Goal: Task Accomplishment & Management: Complete application form

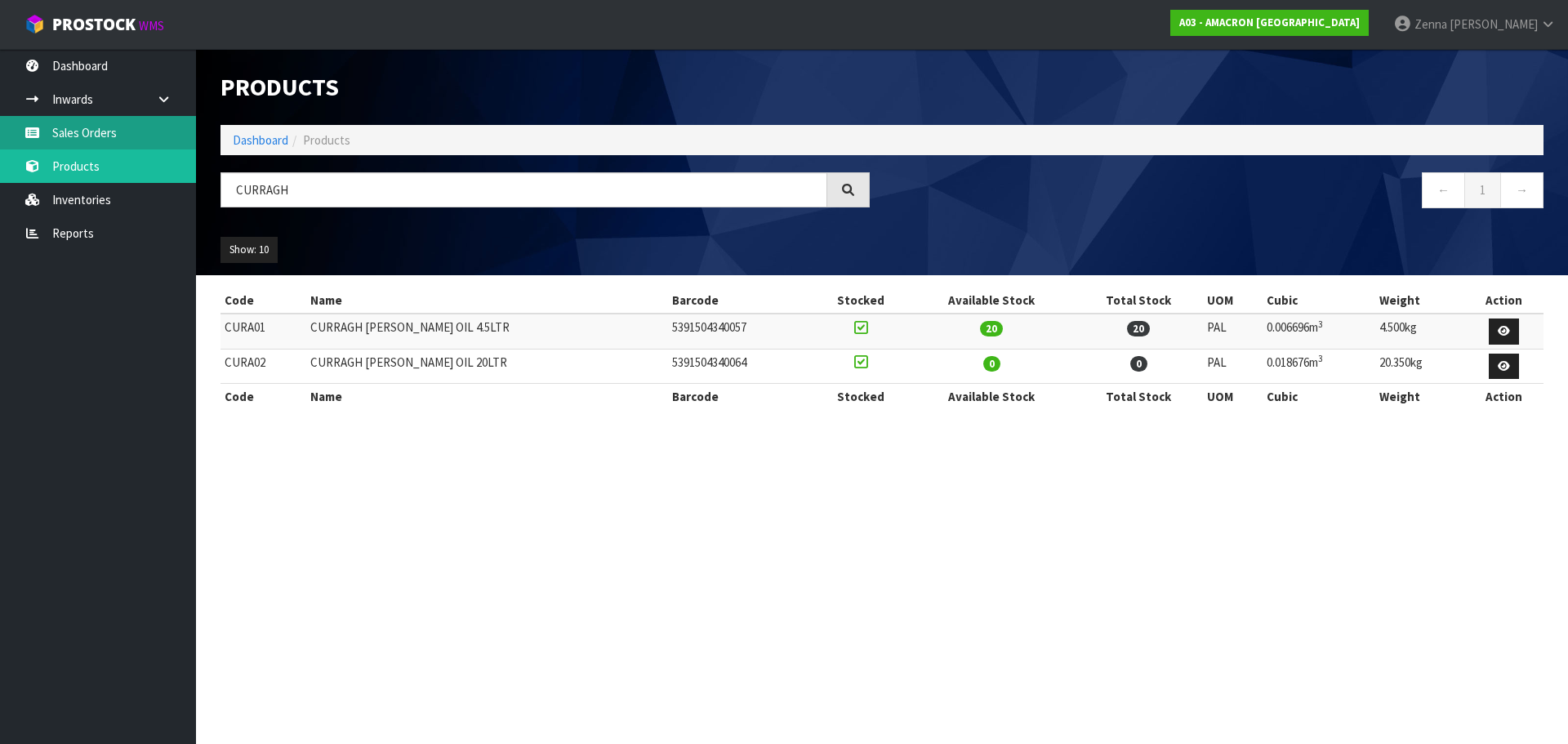
click at [95, 138] on link "Sales Orders" at bounding box center [97, 132] width 196 height 33
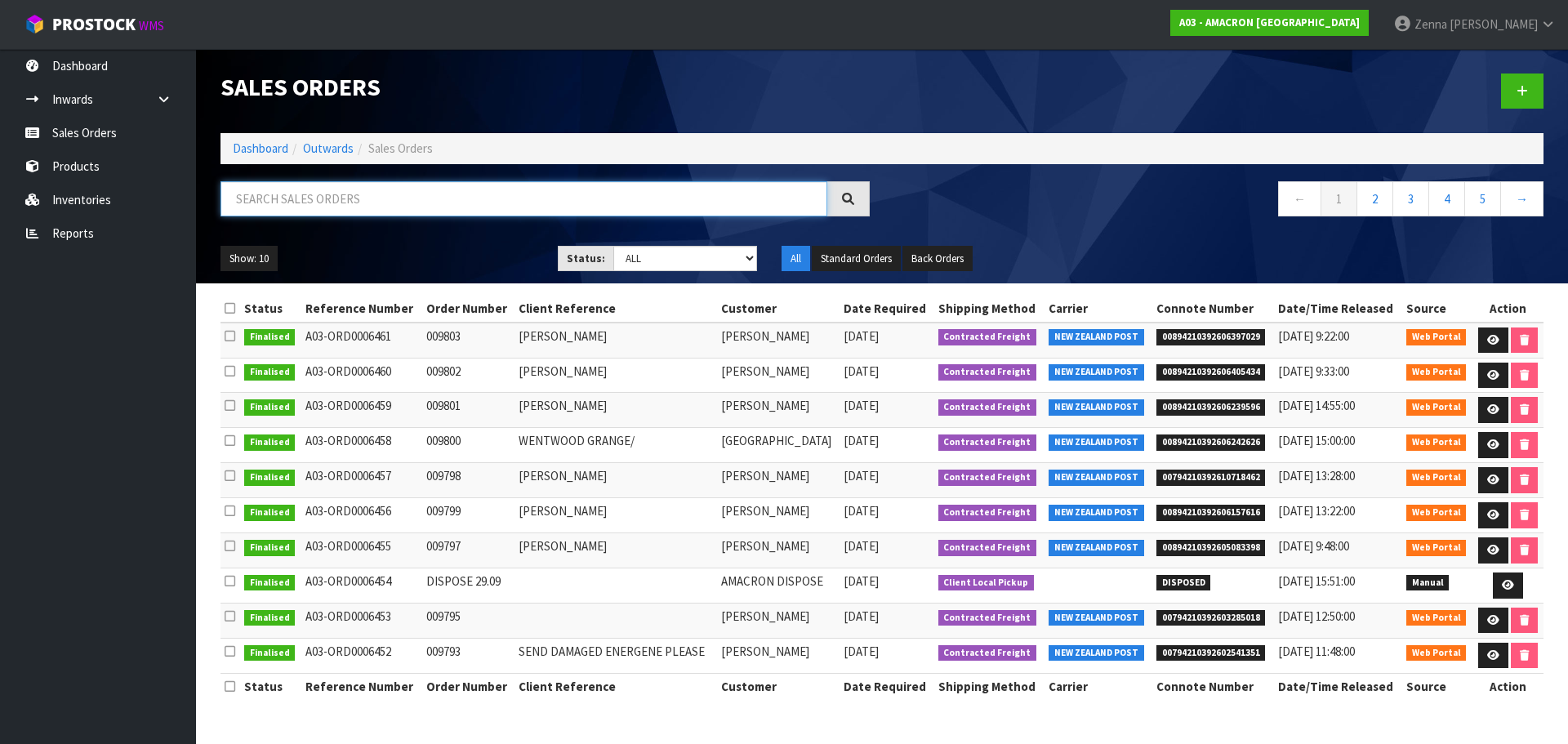
click at [417, 189] on input "text" at bounding box center [524, 199] width 607 height 35
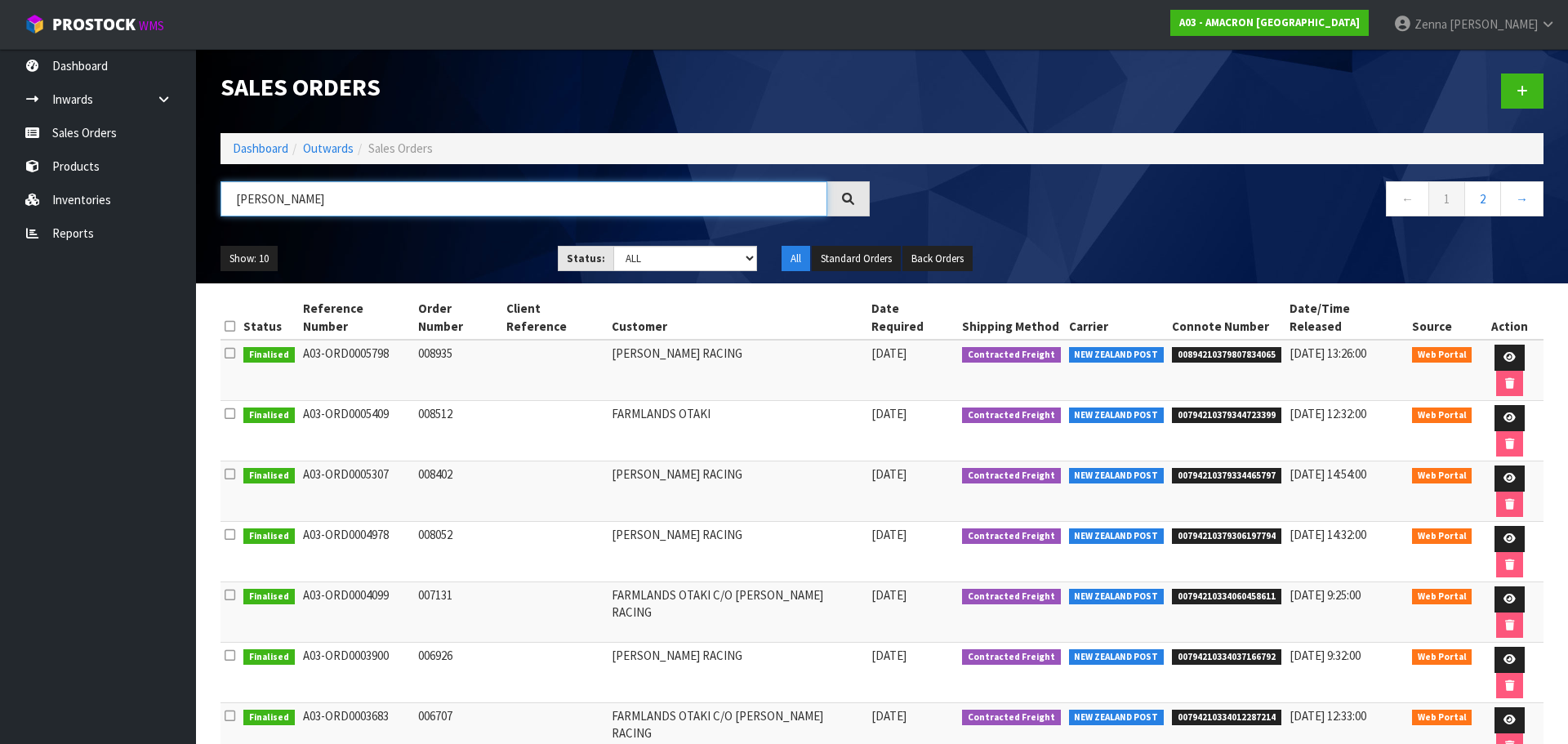
type input "[PERSON_NAME]"
click at [1494, 93] on div at bounding box center [1218, 91] width 674 height 84
click at [1509, 96] on link at bounding box center [1521, 91] width 42 height 35
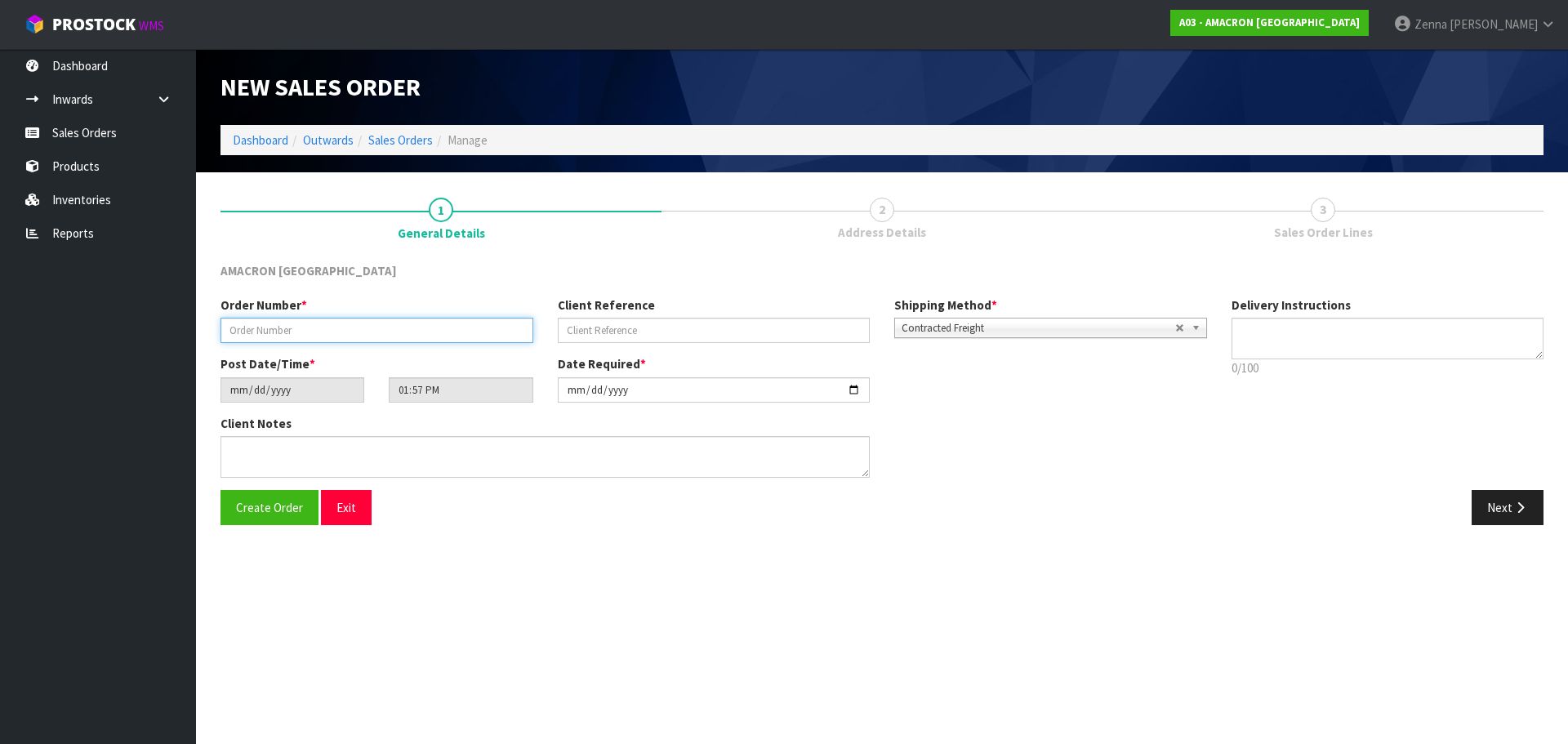
click at [333, 317] on input "text" at bounding box center [377, 330] width 312 height 25
type input "009804"
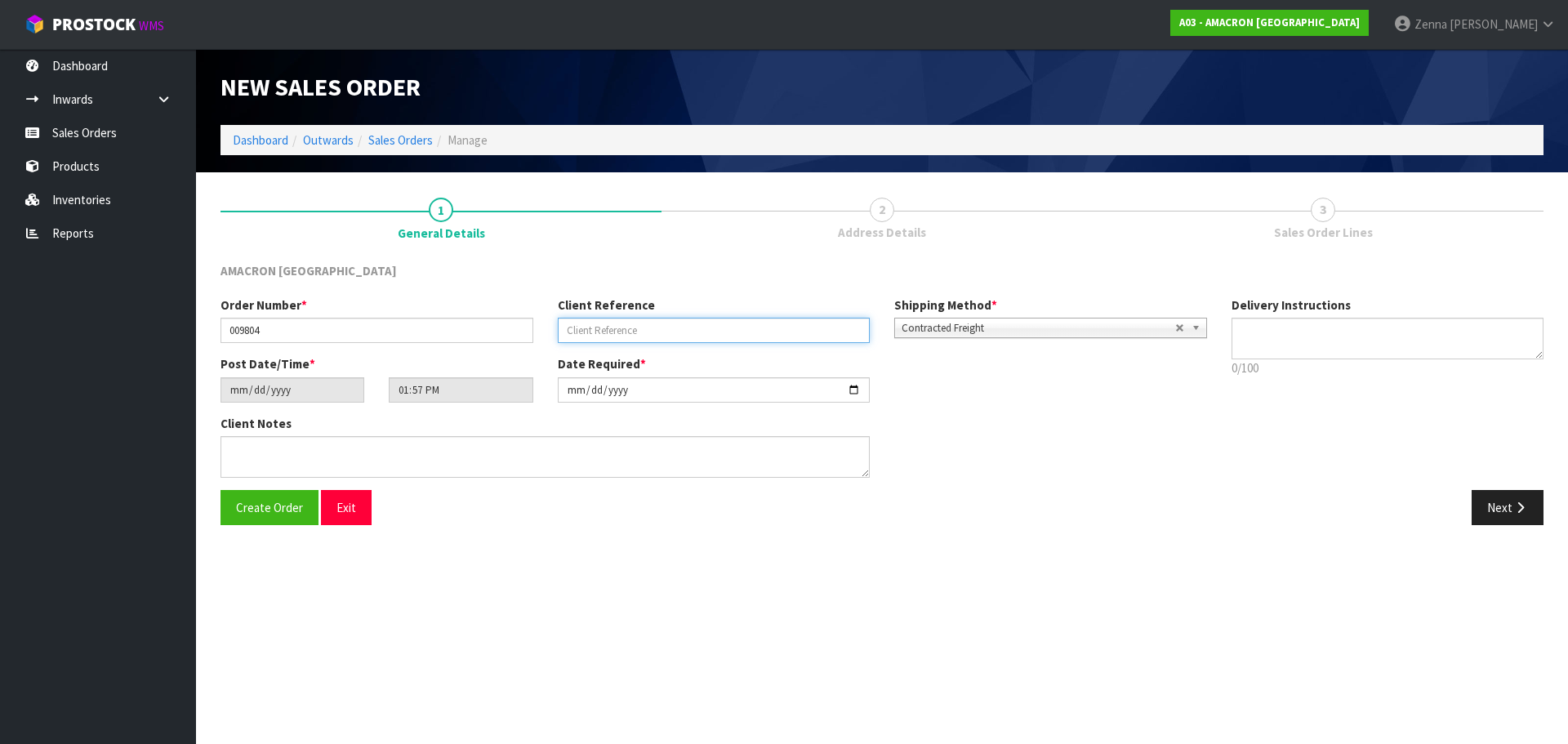
click at [643, 327] on input "text" at bounding box center [713, 330] width 312 height 25
type input "[PERSON_NAME] RACING"
click at [1495, 514] on button "Next" at bounding box center [1507, 507] width 72 height 35
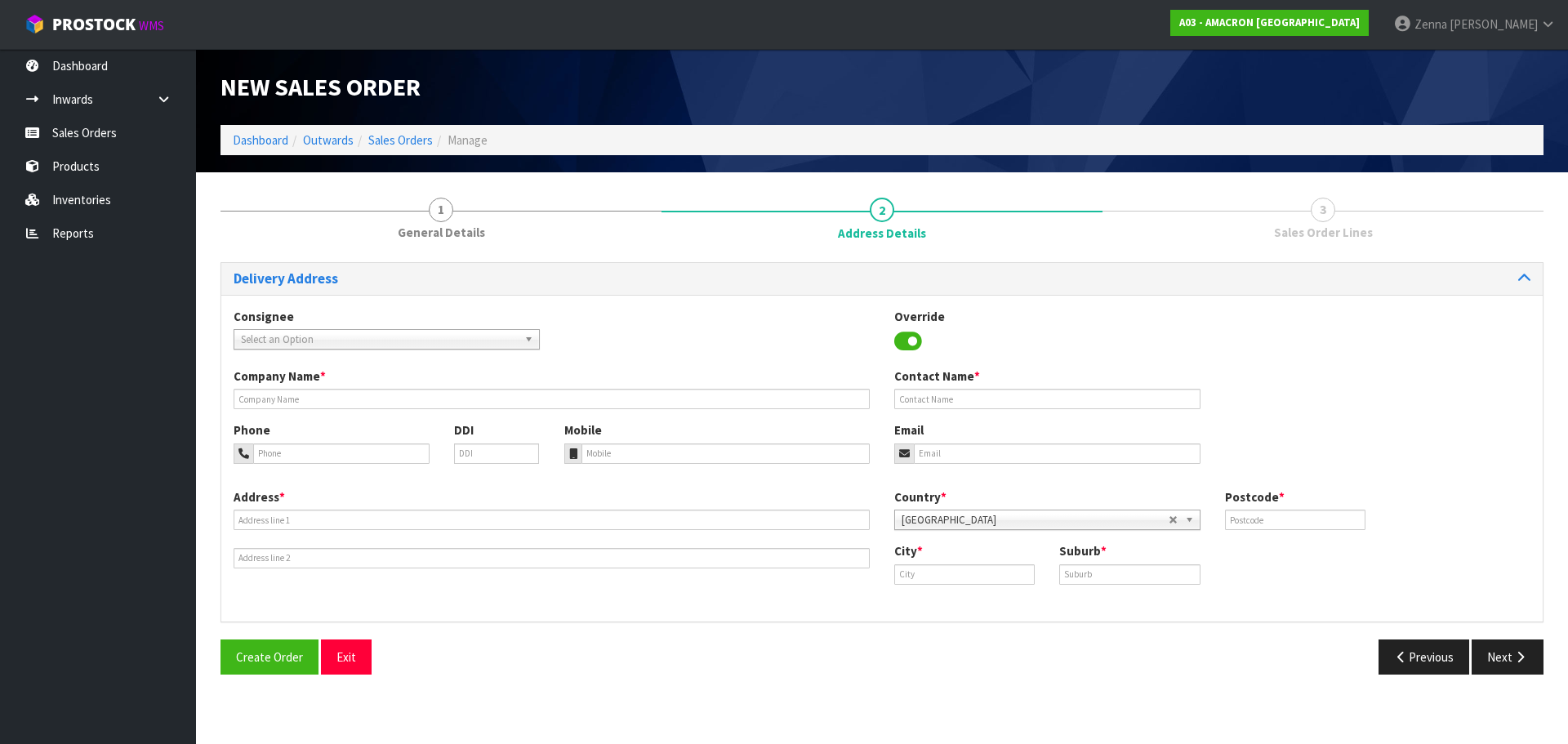
click at [821, 412] on div "Company Name * Contact Name *" at bounding box center [882, 394] width 1321 height 54
click at [819, 399] on input "text" at bounding box center [551, 398] width 636 height 21
type input "[PERSON_NAME] RACING"
click at [326, 331] on span "Select an Option" at bounding box center [379, 340] width 277 height 20
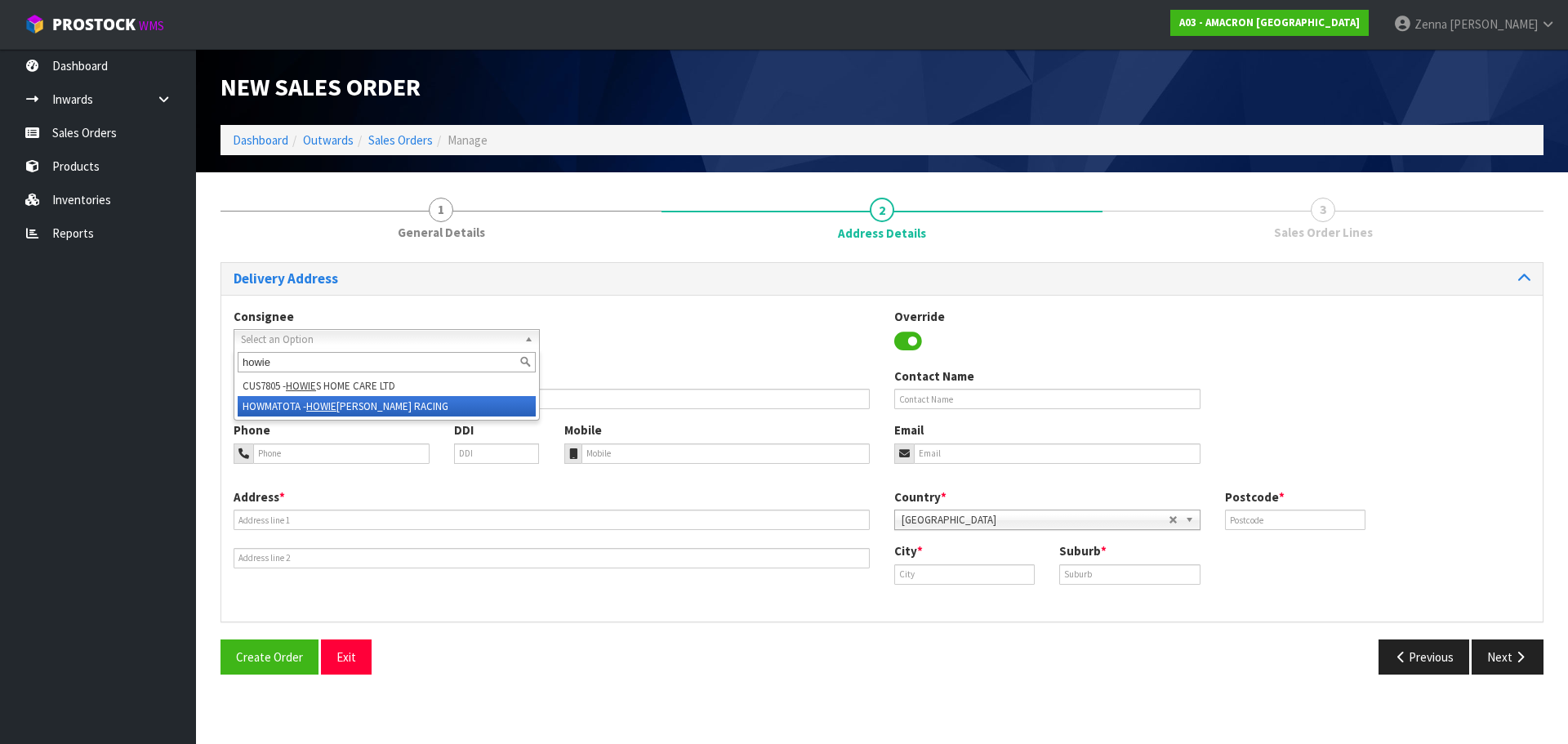
type input "howie"
click at [352, 404] on li "HOWMATOTA - [PERSON_NAME] RACING" at bounding box center [387, 406] width 298 height 21
type input "[PERSON_NAME]"
type input "5512"
type input "OTAKI"
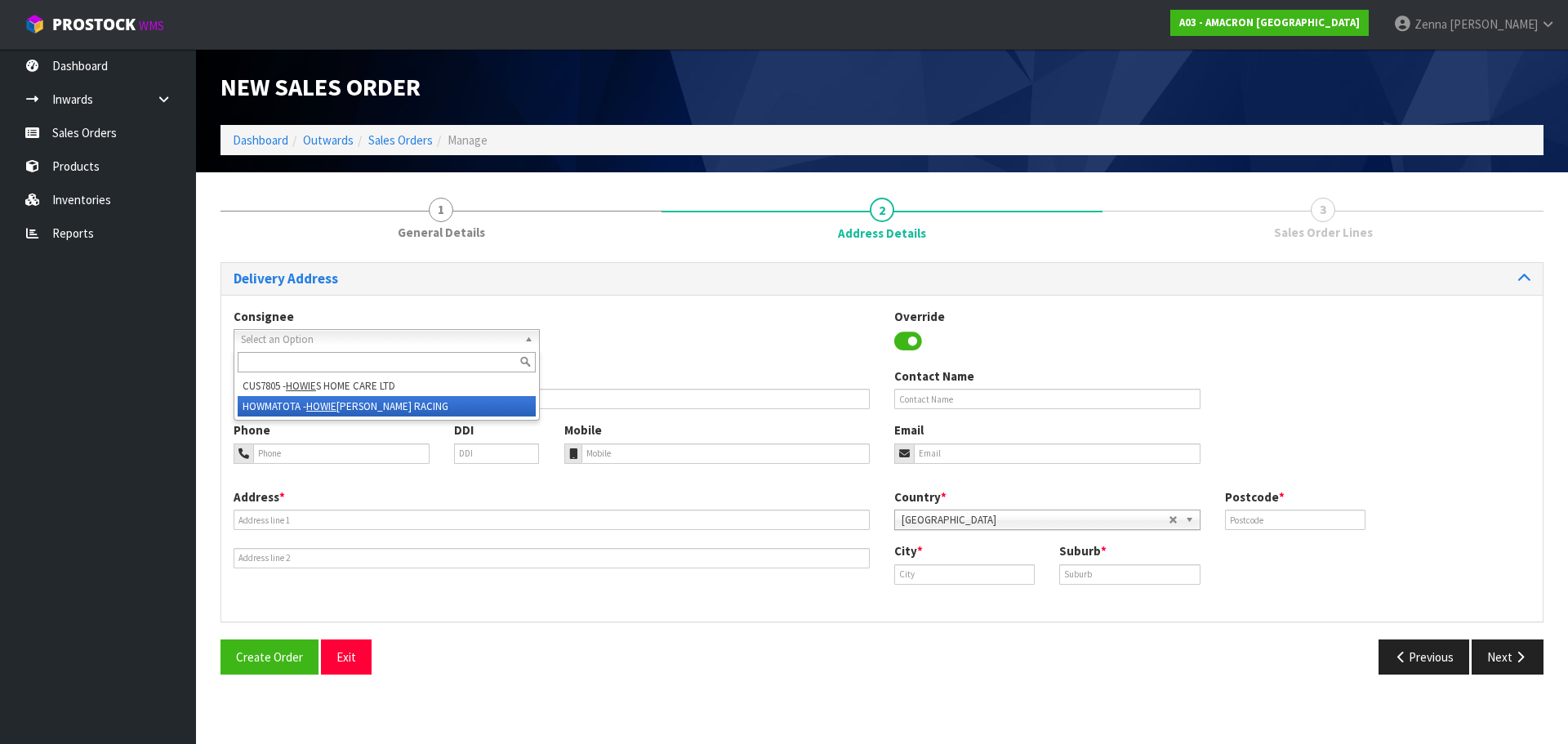
type input "10 [PERSON_NAME] WAY"
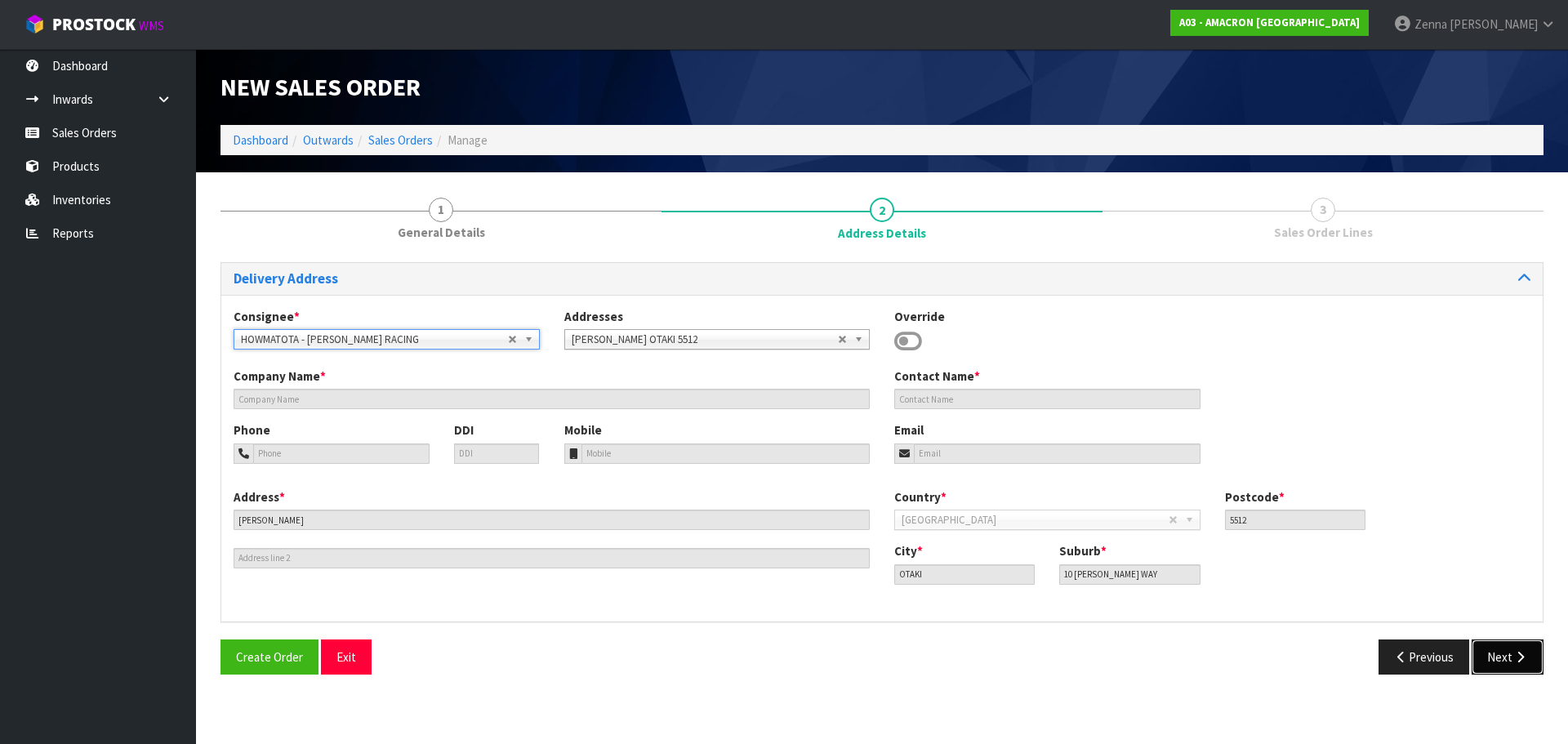
click at [1514, 661] on icon "button" at bounding box center [1520, 657] width 16 height 12
click at [357, 402] on input "text" at bounding box center [551, 398] width 636 height 21
click at [1501, 659] on button "Next" at bounding box center [1507, 657] width 72 height 35
click at [915, 404] on input "text" at bounding box center [1047, 398] width 307 height 21
click at [907, 337] on icon at bounding box center [907, 341] width 27 height 24
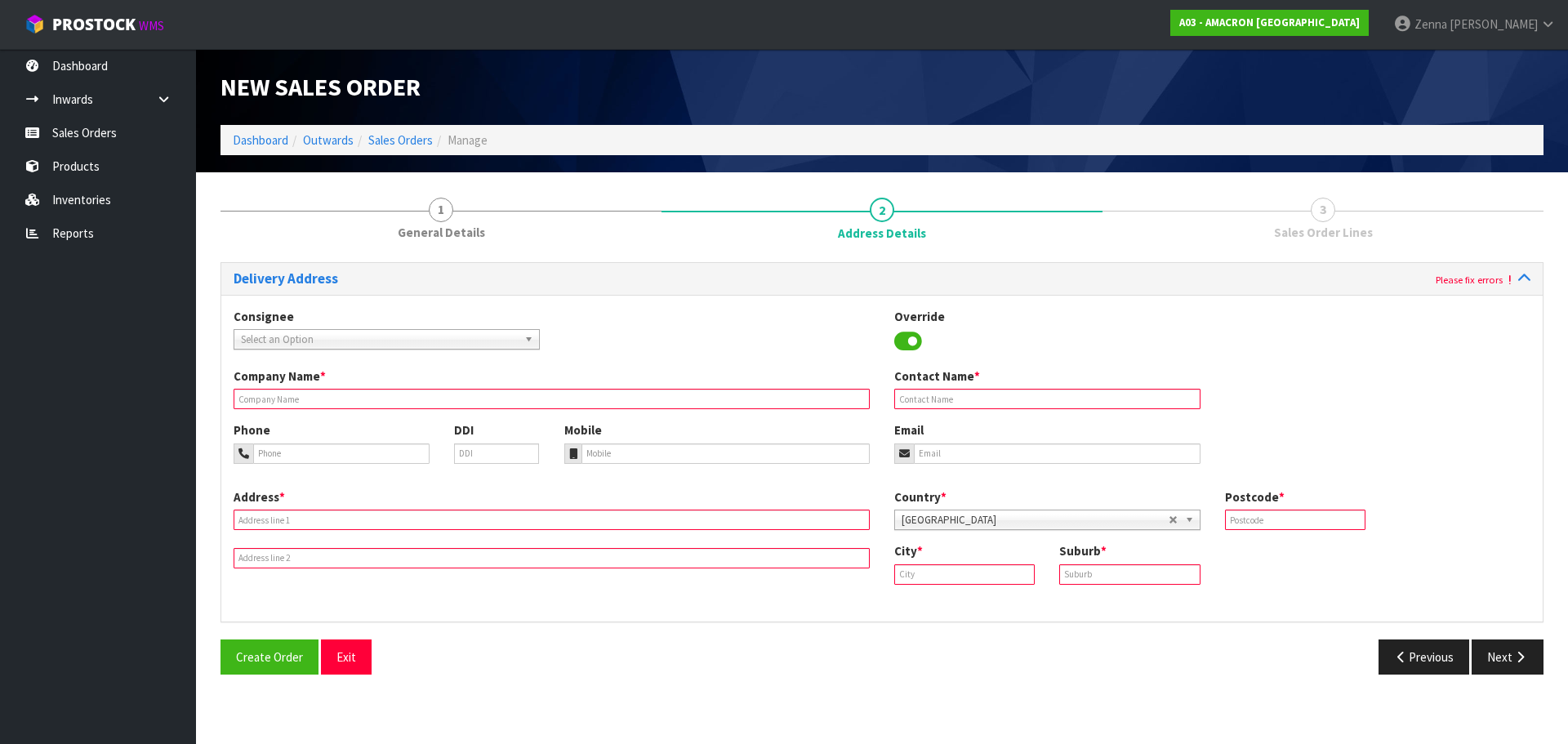
click at [907, 337] on icon at bounding box center [907, 341] width 27 height 24
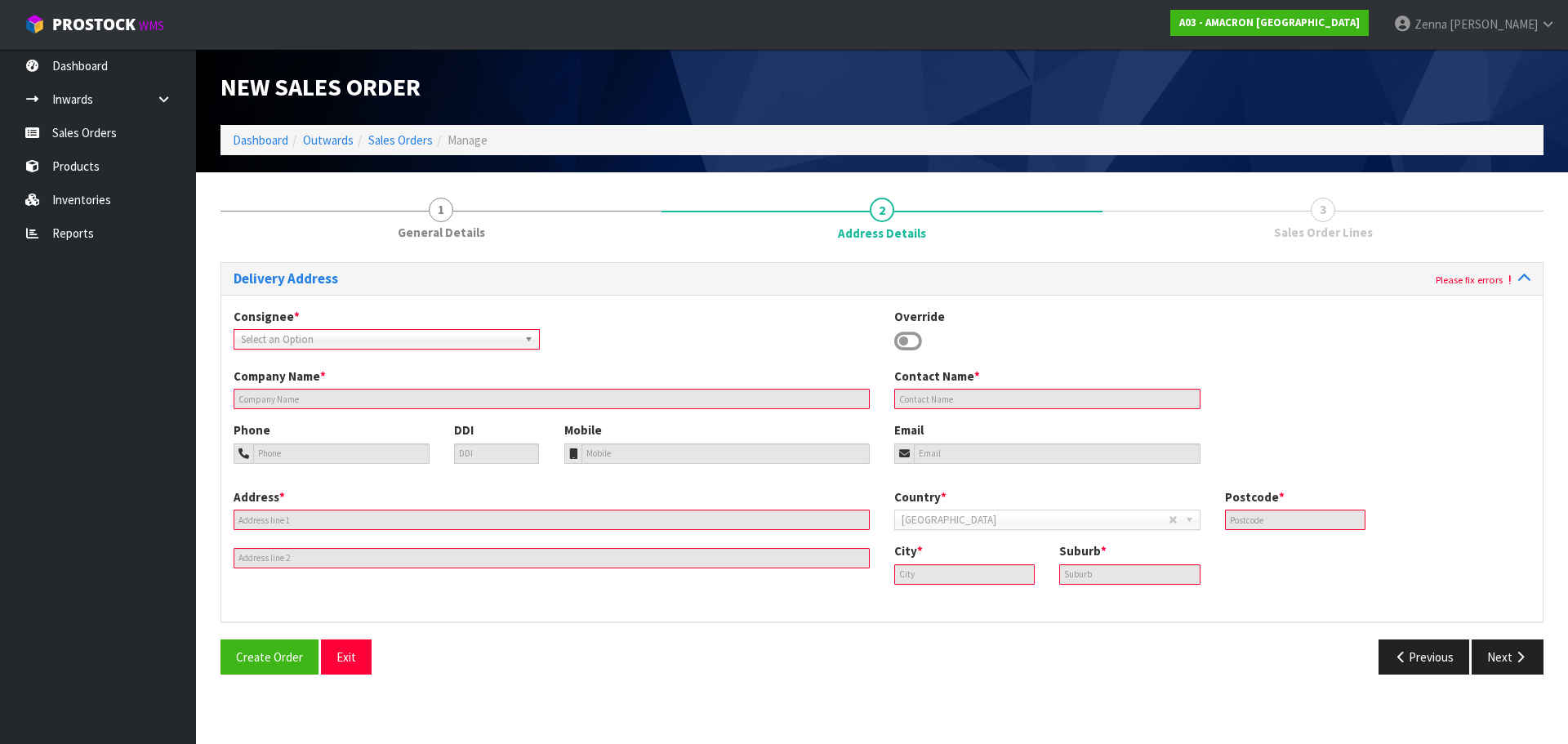
click at [467, 349] on div "Select an Option" at bounding box center [387, 339] width 307 height 21
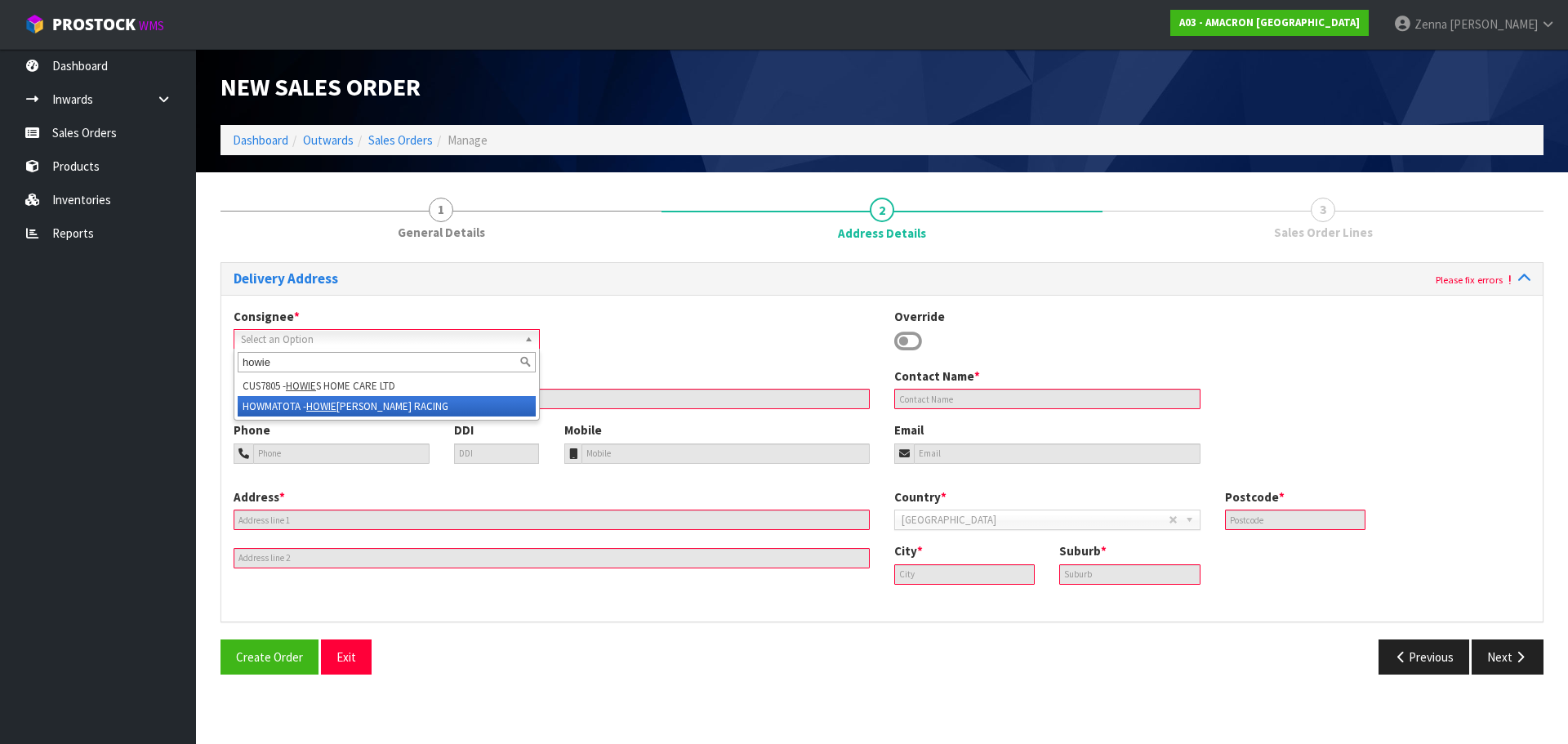
type input "howie"
click at [391, 401] on li "HOWMATOTA - [PERSON_NAME] RACING" at bounding box center [387, 406] width 298 height 21
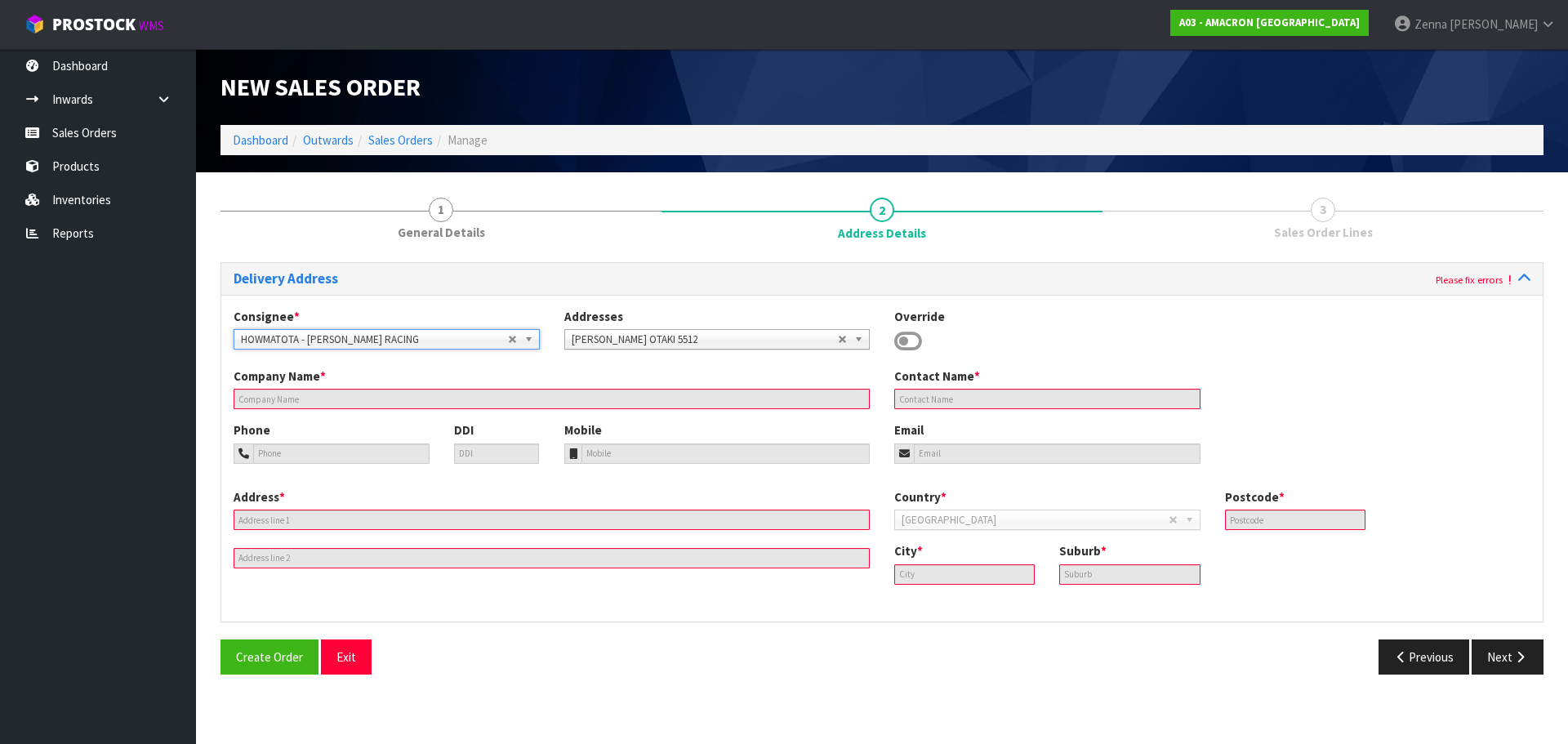
type input "[PERSON_NAME]"
type input "5512"
type input "OTAKI"
type input "10 [PERSON_NAME] WAY"
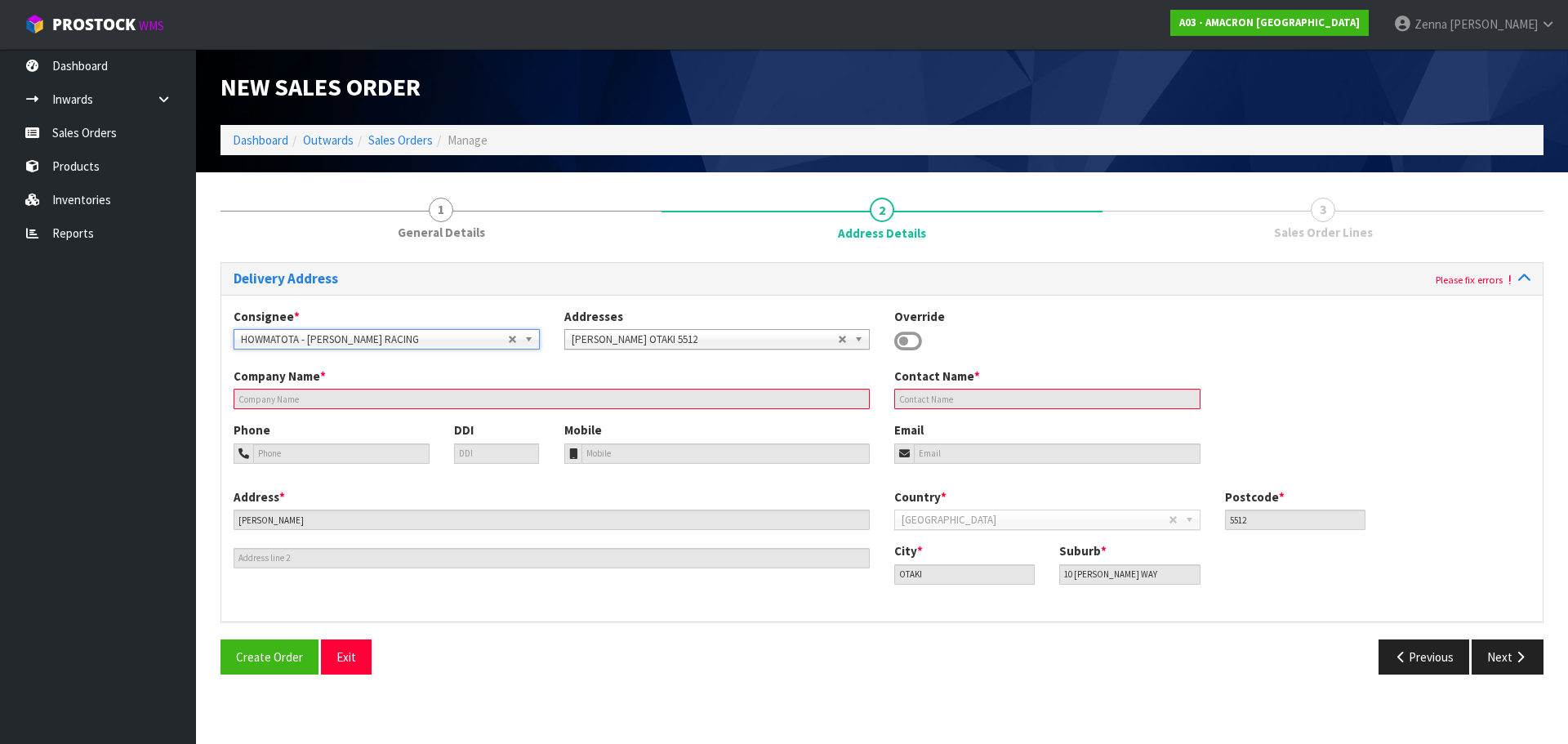
click at [911, 397] on input "text" at bounding box center [1047, 398] width 307 height 21
click at [1488, 652] on button "Next" at bounding box center [1507, 657] width 72 height 35
click at [967, 396] on input "text" at bounding box center [1047, 398] width 307 height 21
click at [903, 329] on icon at bounding box center [907, 341] width 27 height 24
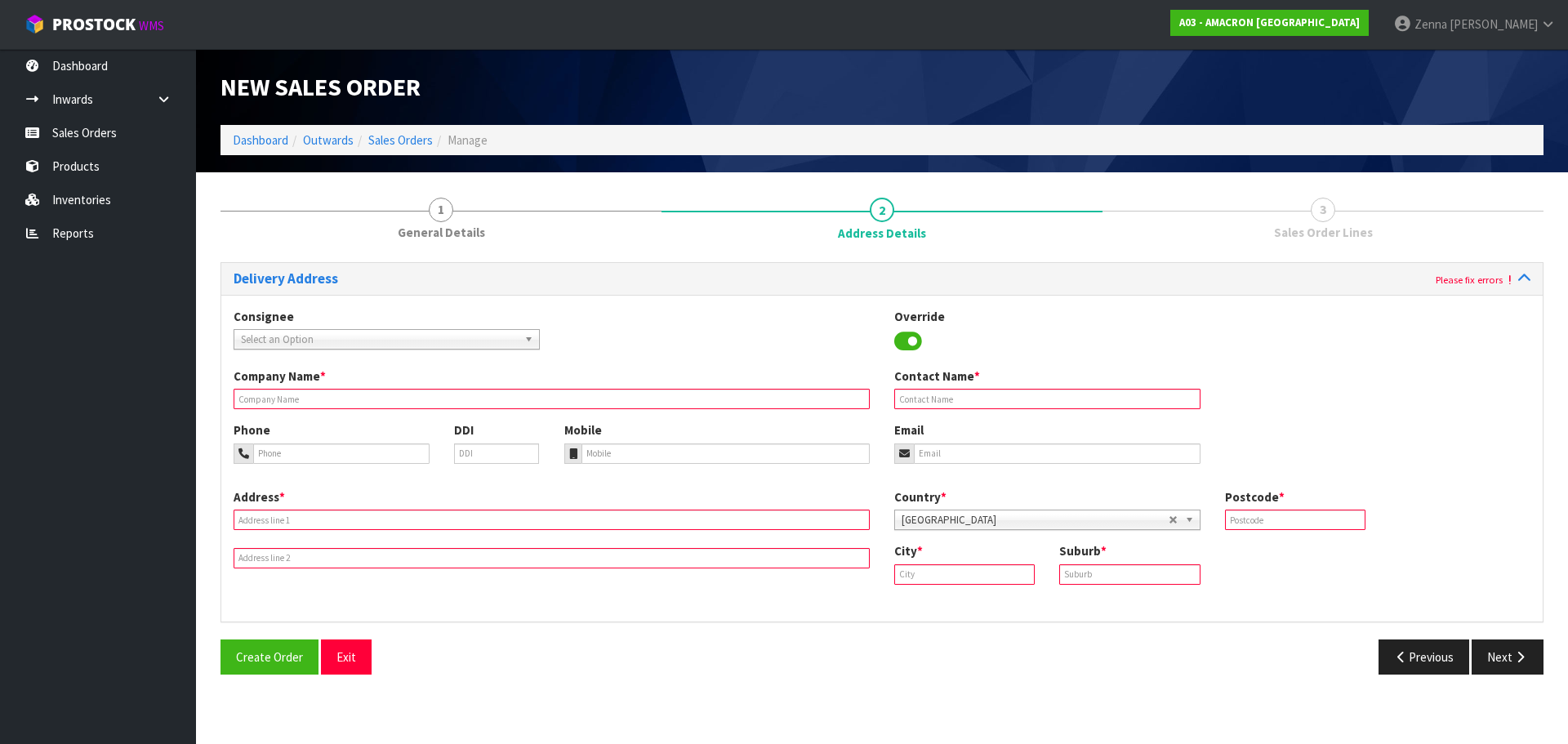
click at [901, 337] on icon at bounding box center [907, 341] width 27 height 24
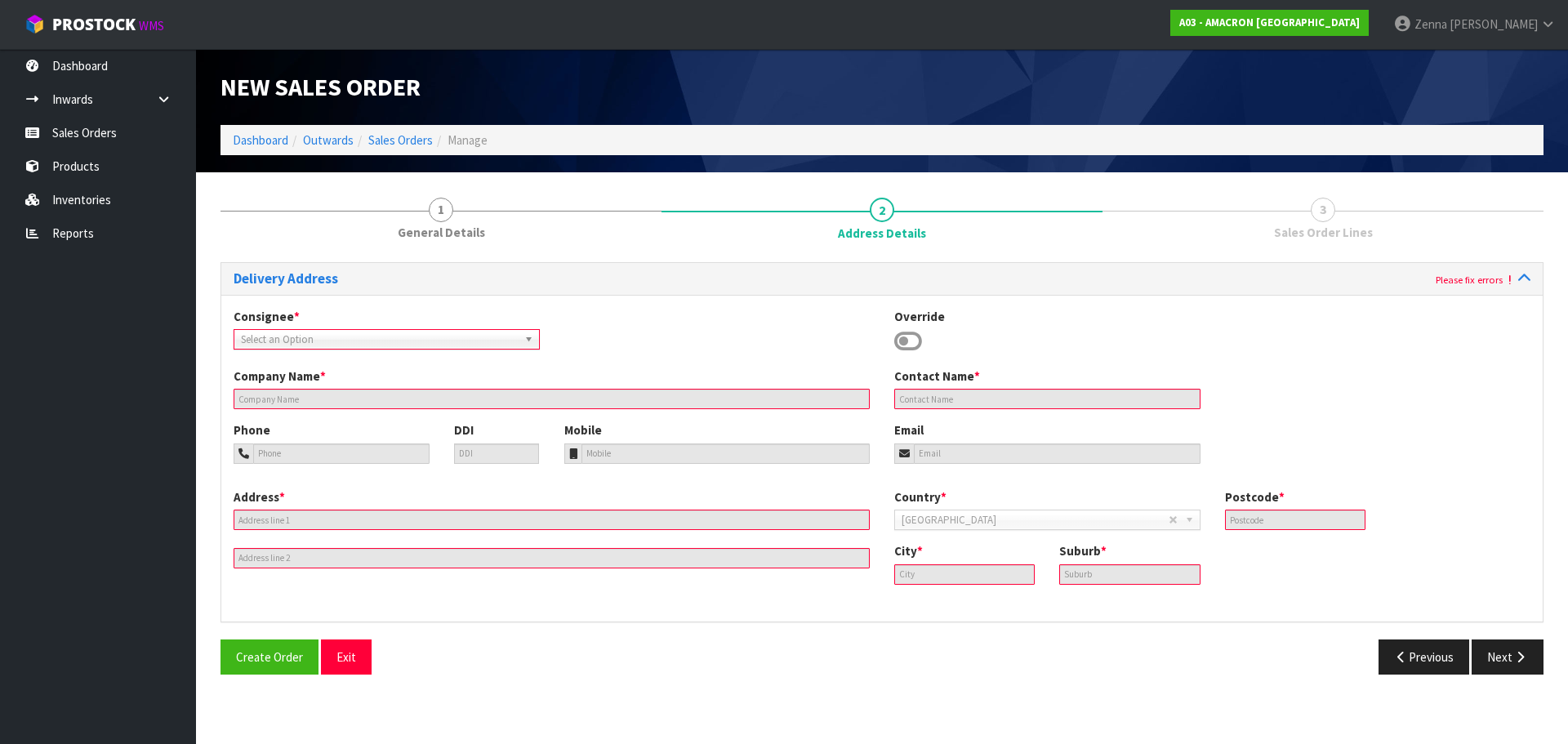
click at [901, 337] on icon at bounding box center [907, 341] width 27 height 24
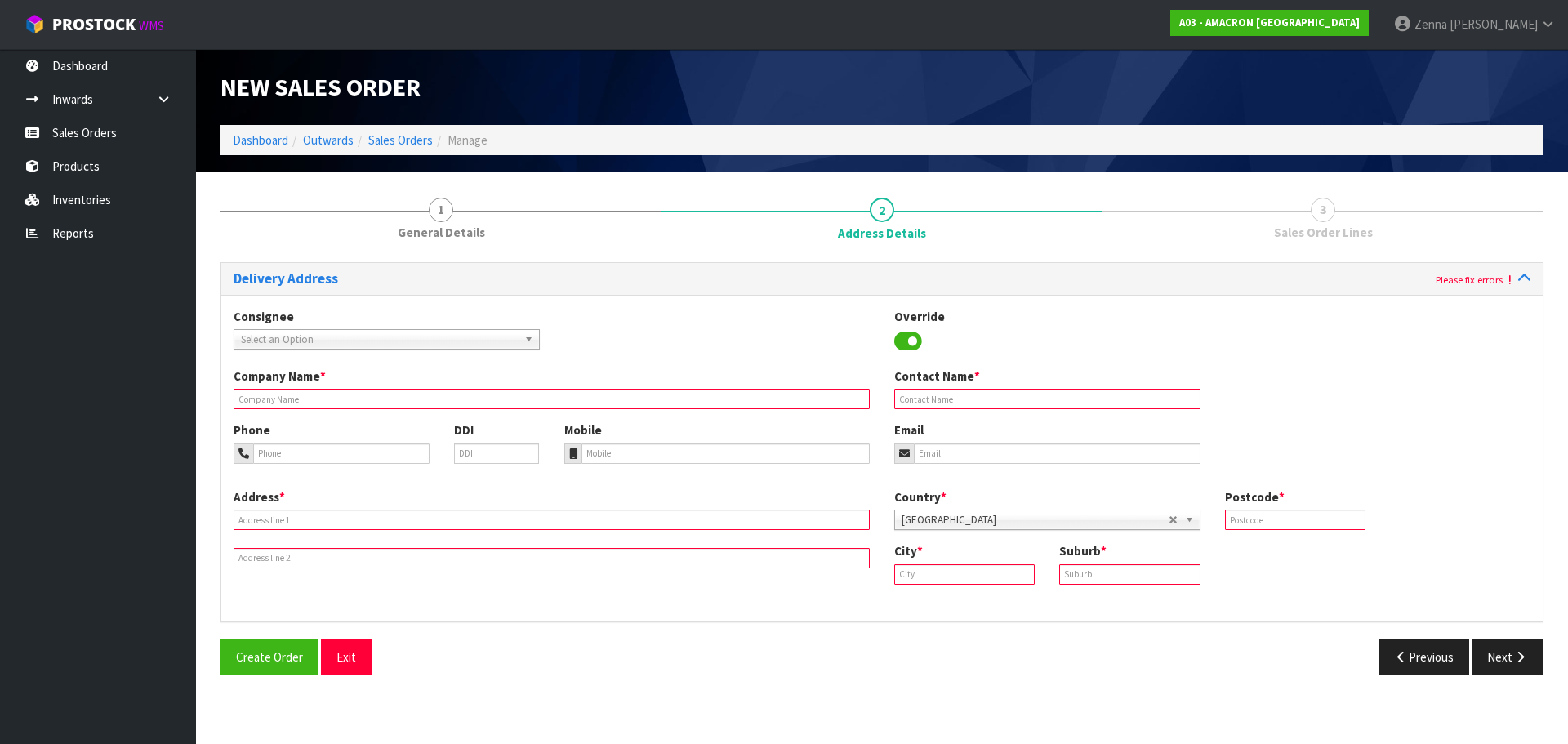
click at [628, 399] on input "text" at bounding box center [551, 398] width 636 height 21
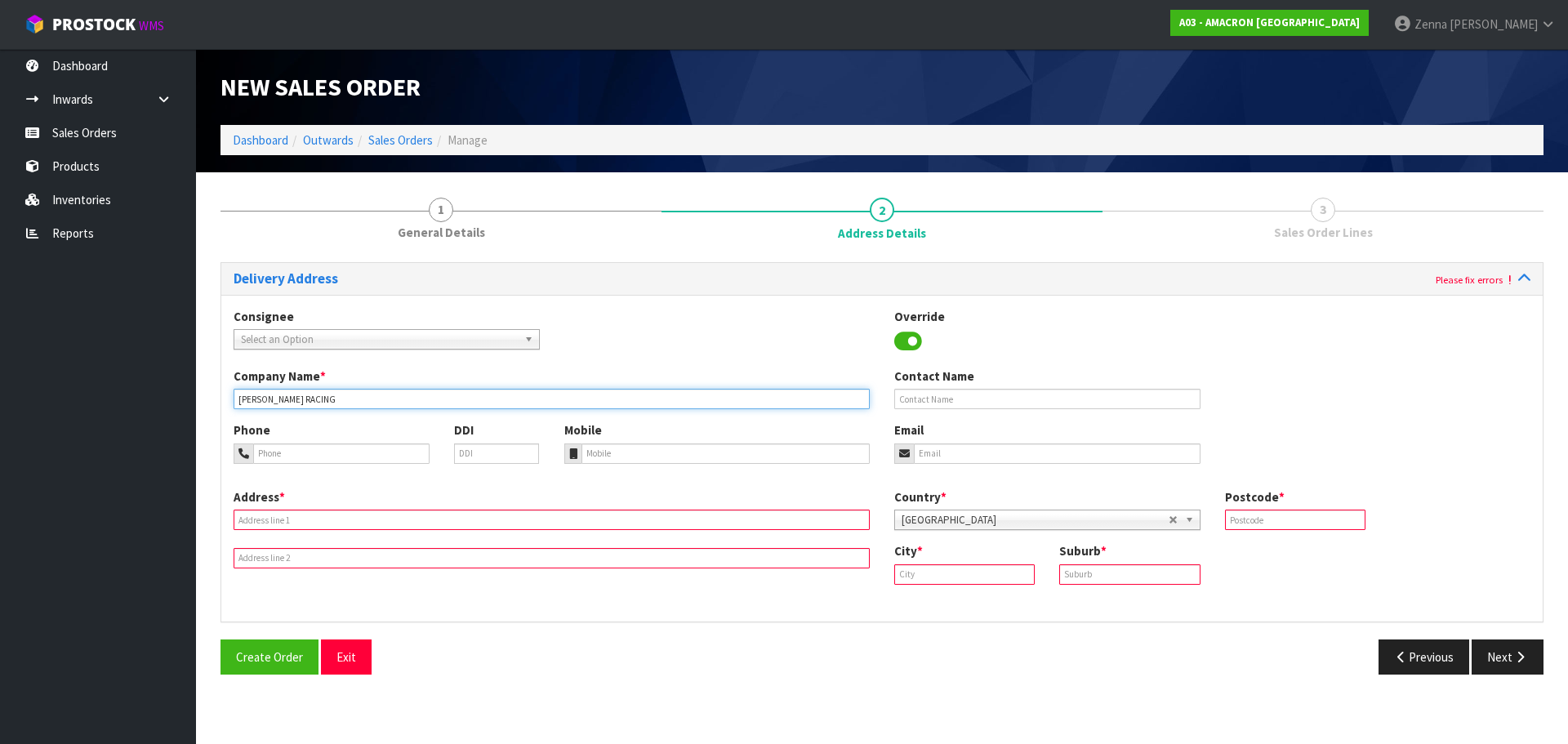
type input "[PERSON_NAME] RACING"
click at [1020, 387] on div "Contact Name" at bounding box center [1046, 388] width 331 height 42
click at [660, 517] on input "text" at bounding box center [551, 520] width 636 height 21
click at [418, 346] on span "Select an Option" at bounding box center [374, 340] width 267 height 20
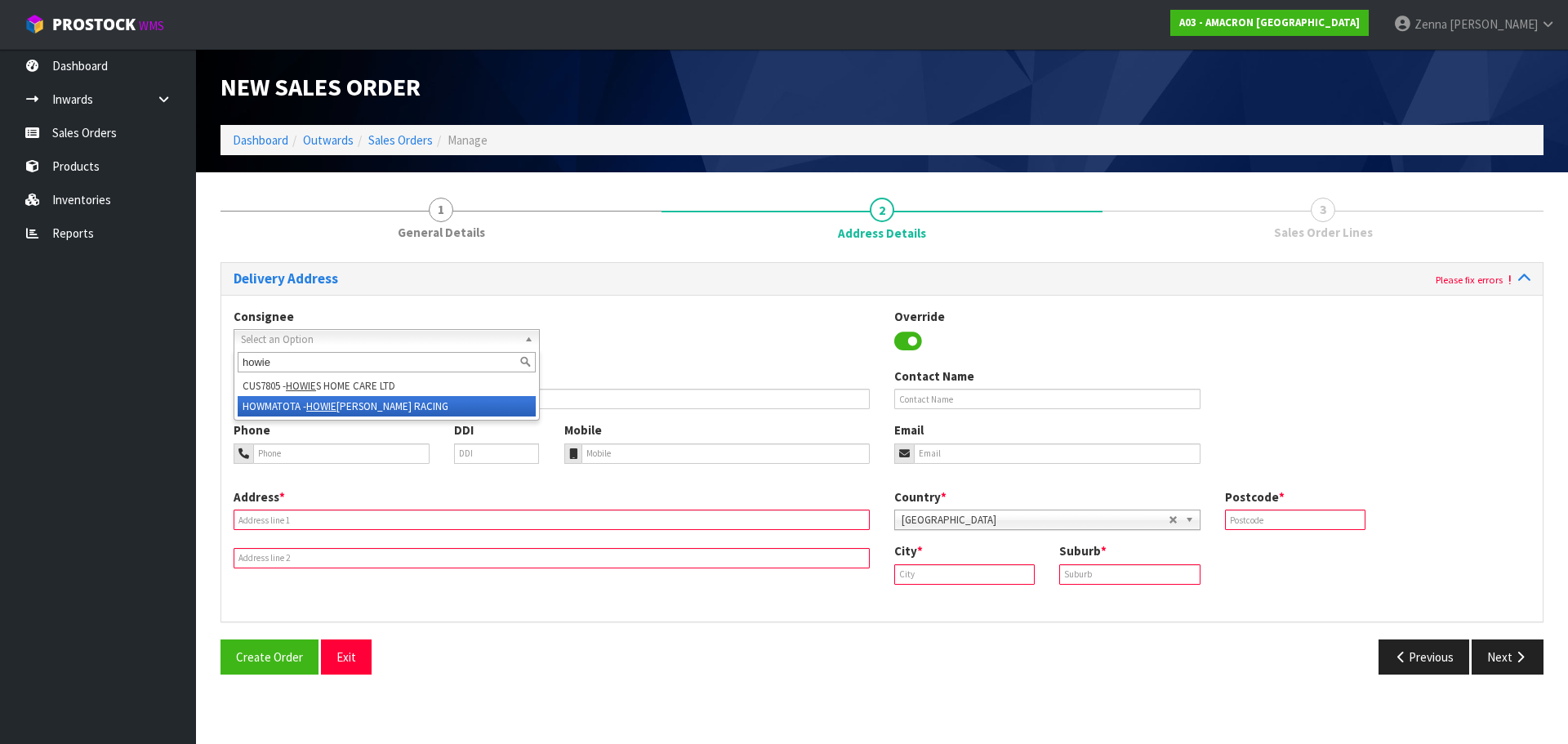
type input "howie"
click at [402, 402] on li "HOWMATOTA - [PERSON_NAME] RACING" at bounding box center [387, 406] width 298 height 21
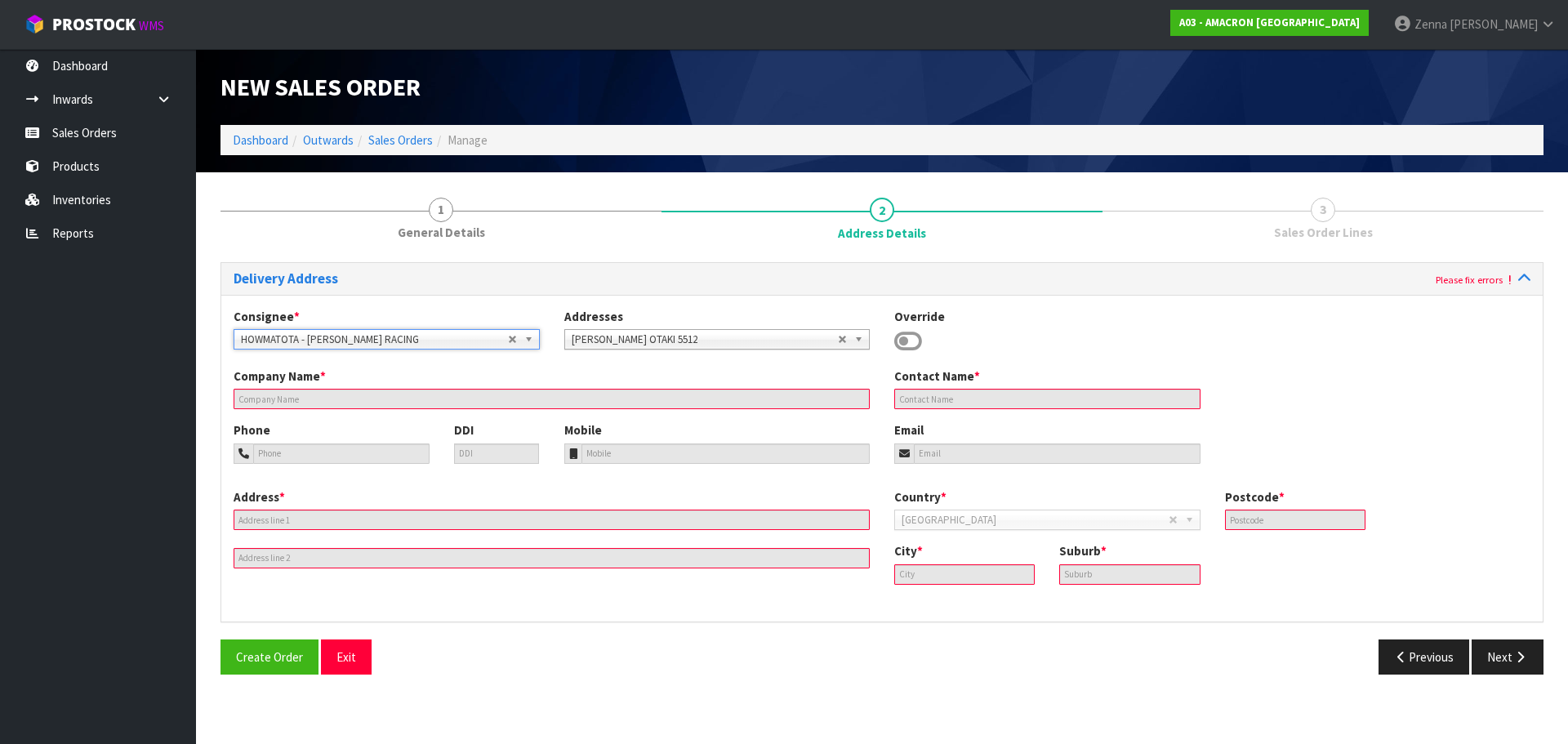
type input "[PERSON_NAME]"
type input "5512"
type input "OTAKI"
type input "10 [PERSON_NAME] WAY"
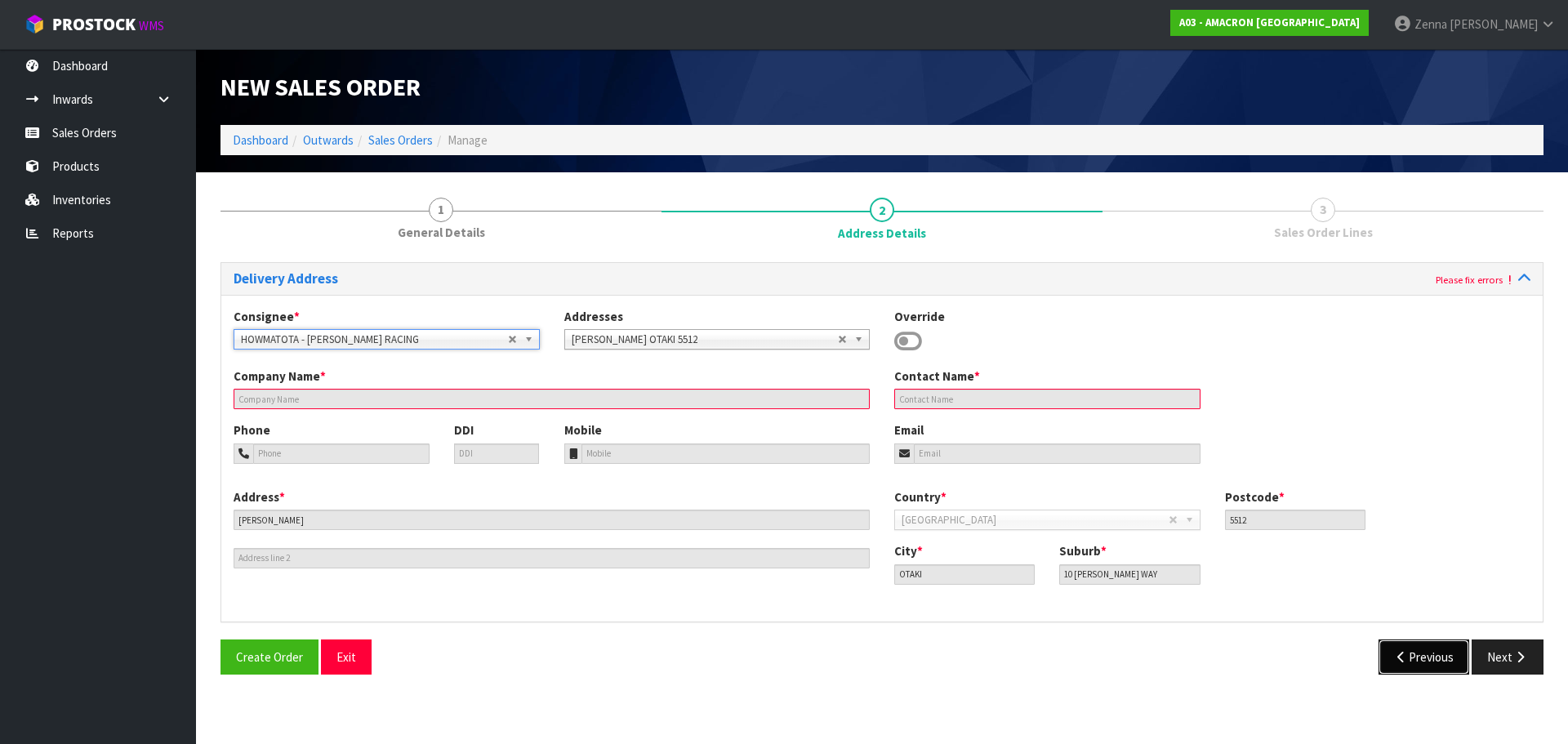
click at [1399, 651] on icon "button" at bounding box center [1401, 657] width 16 height 12
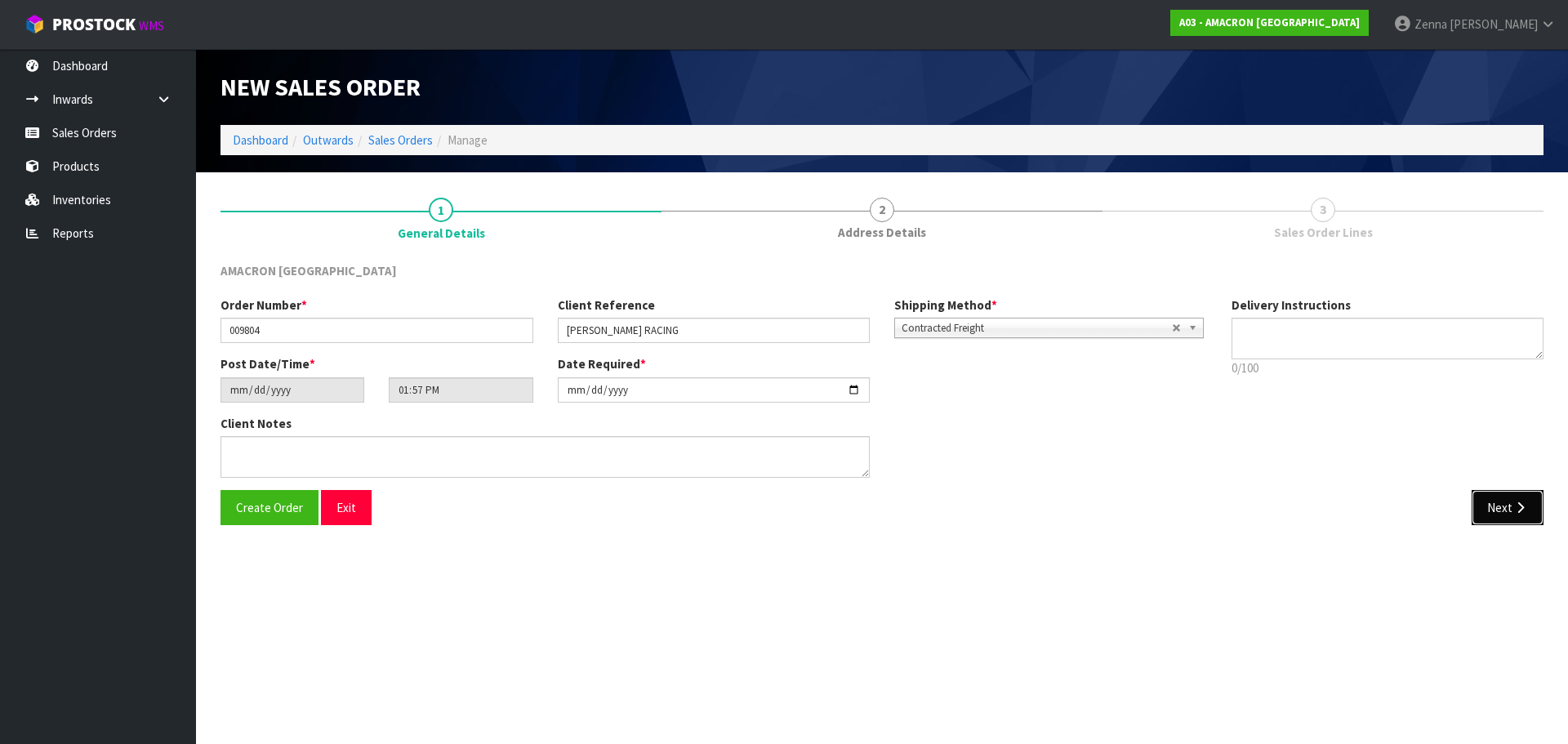
click at [1484, 496] on button "Next" at bounding box center [1507, 507] width 72 height 35
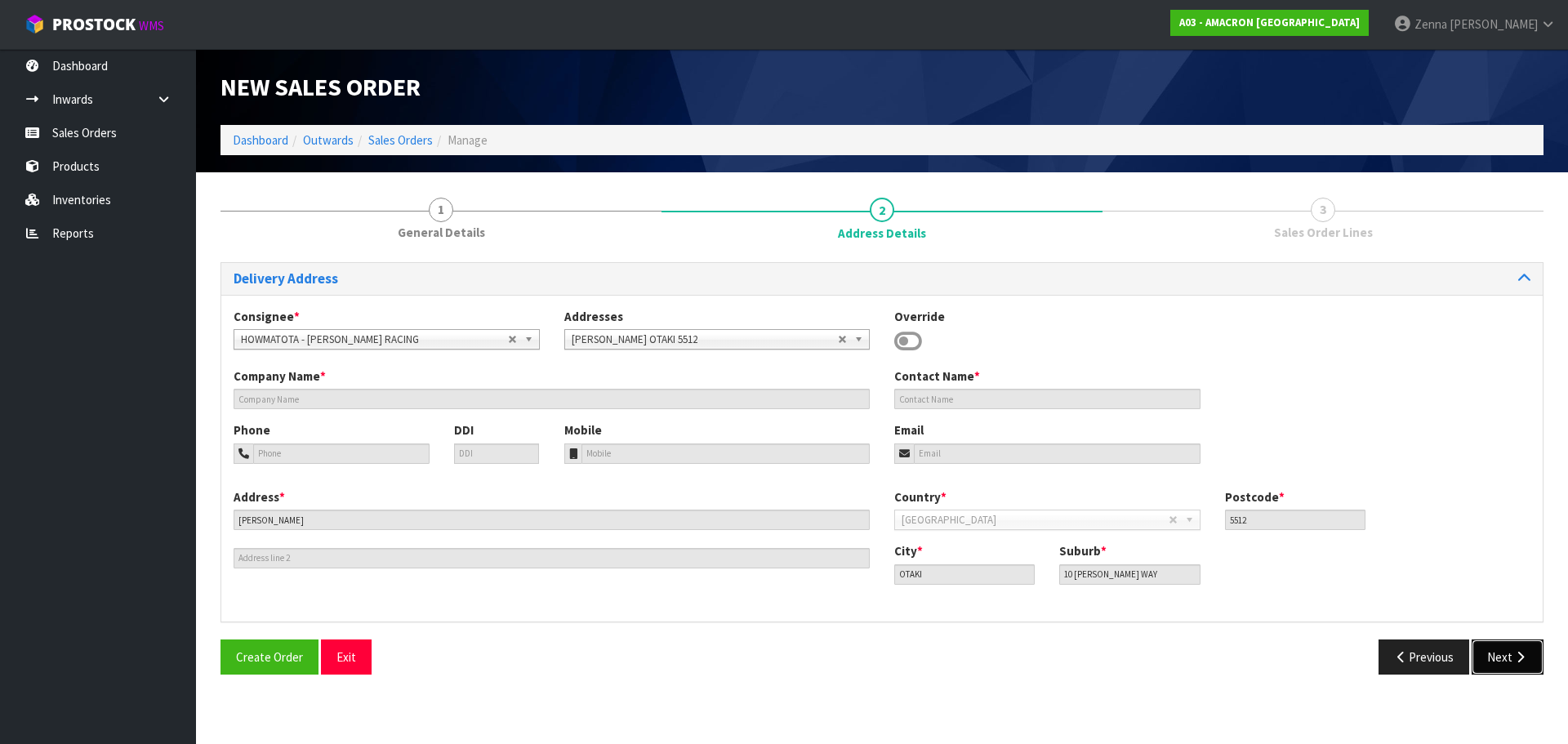
click at [1506, 663] on button "Next" at bounding box center [1507, 657] width 72 height 35
click at [900, 345] on icon at bounding box center [907, 341] width 27 height 24
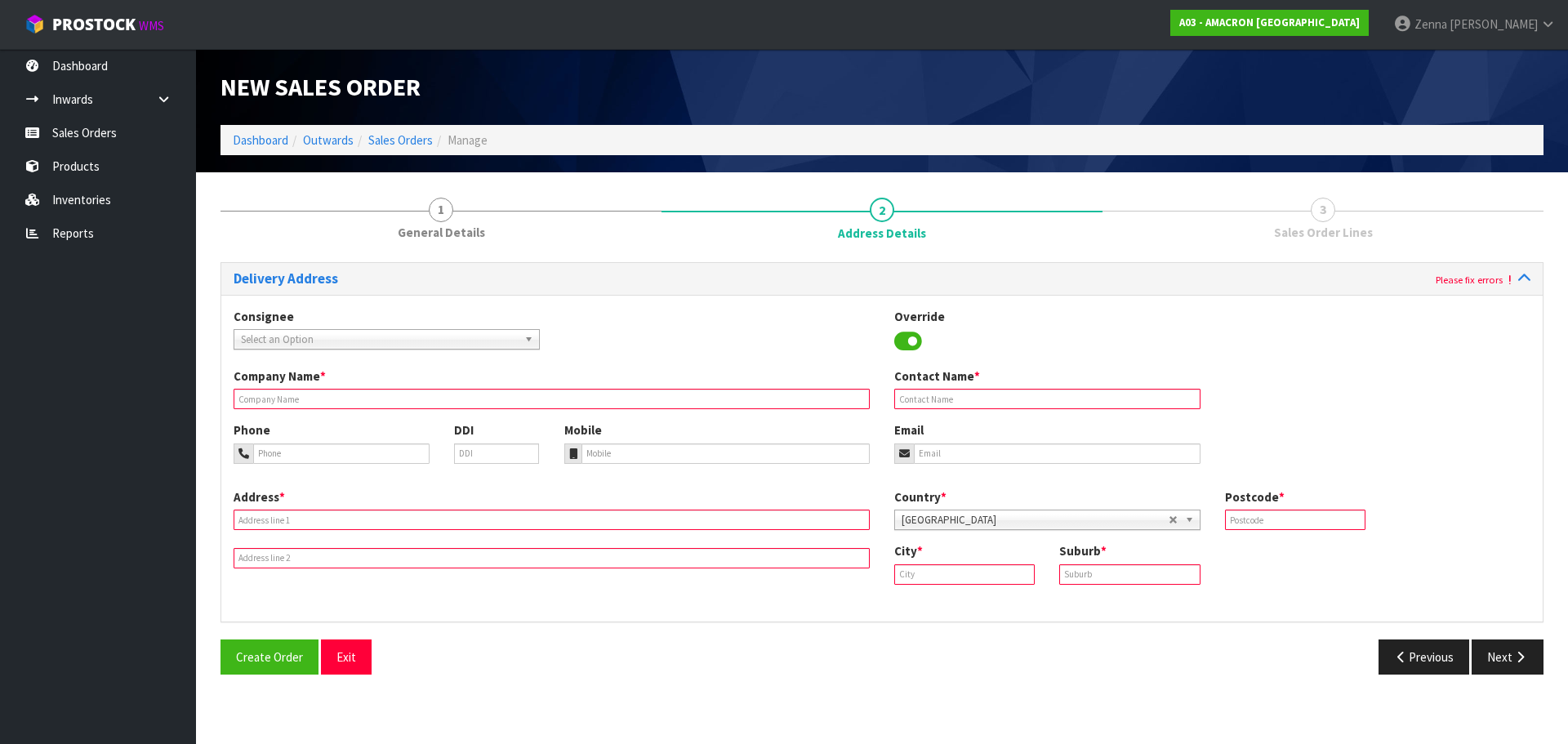
click at [565, 395] on input "text" at bounding box center [551, 398] width 636 height 21
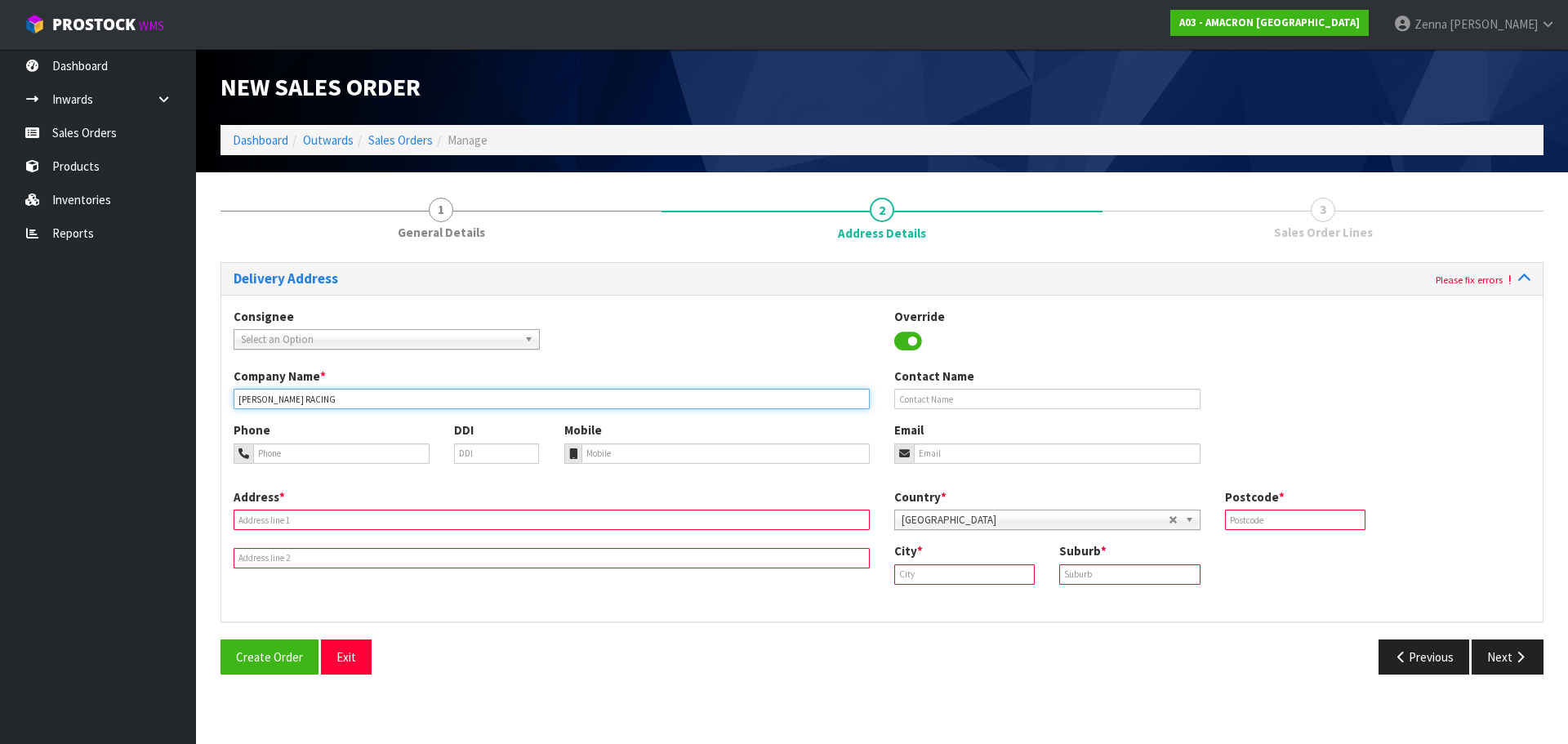
type input "[PERSON_NAME] RACING"
click at [412, 453] on input "tel" at bounding box center [342, 453] width 177 height 21
click at [342, 523] on input "text" at bounding box center [551, 520] width 636 height 21
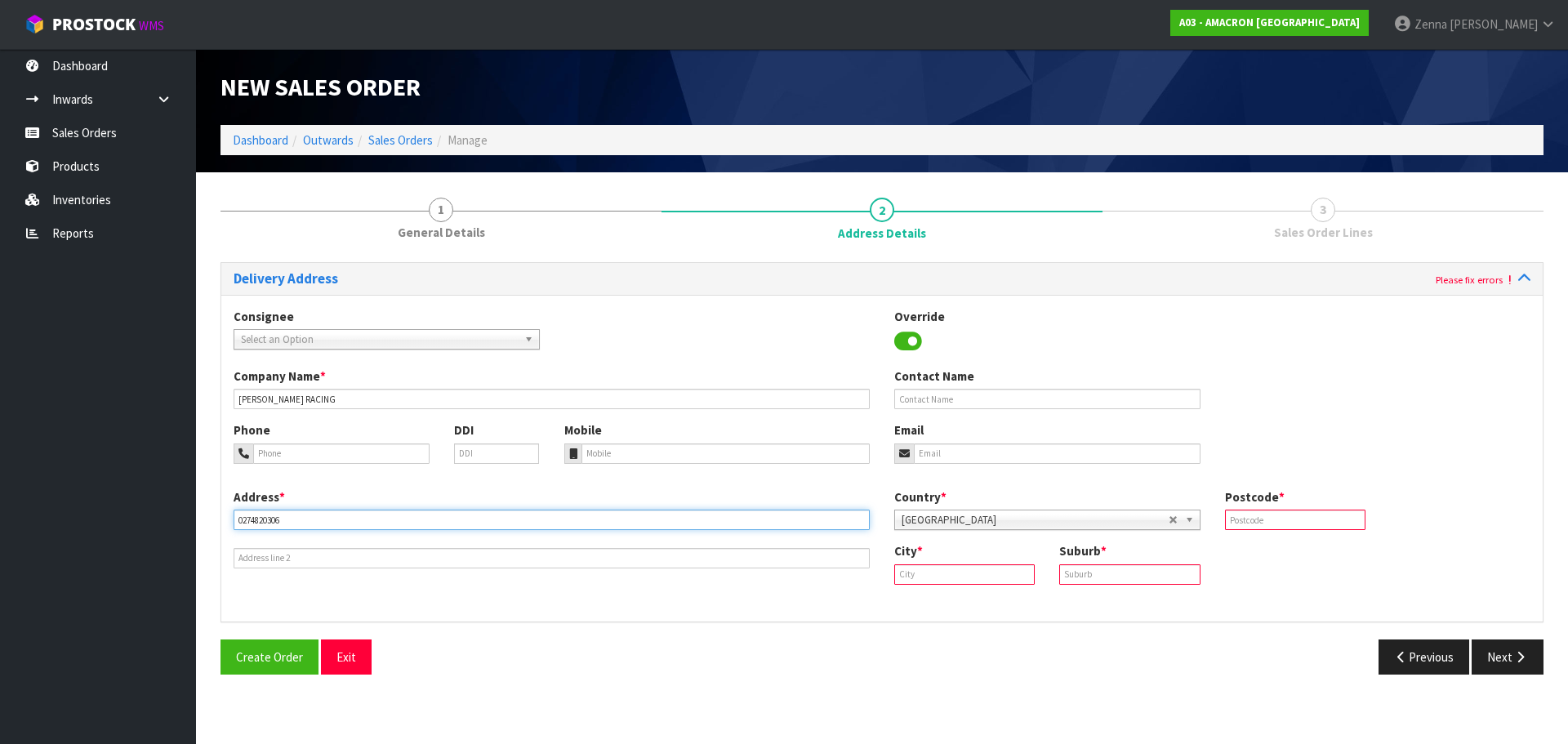
type input "0274820306"
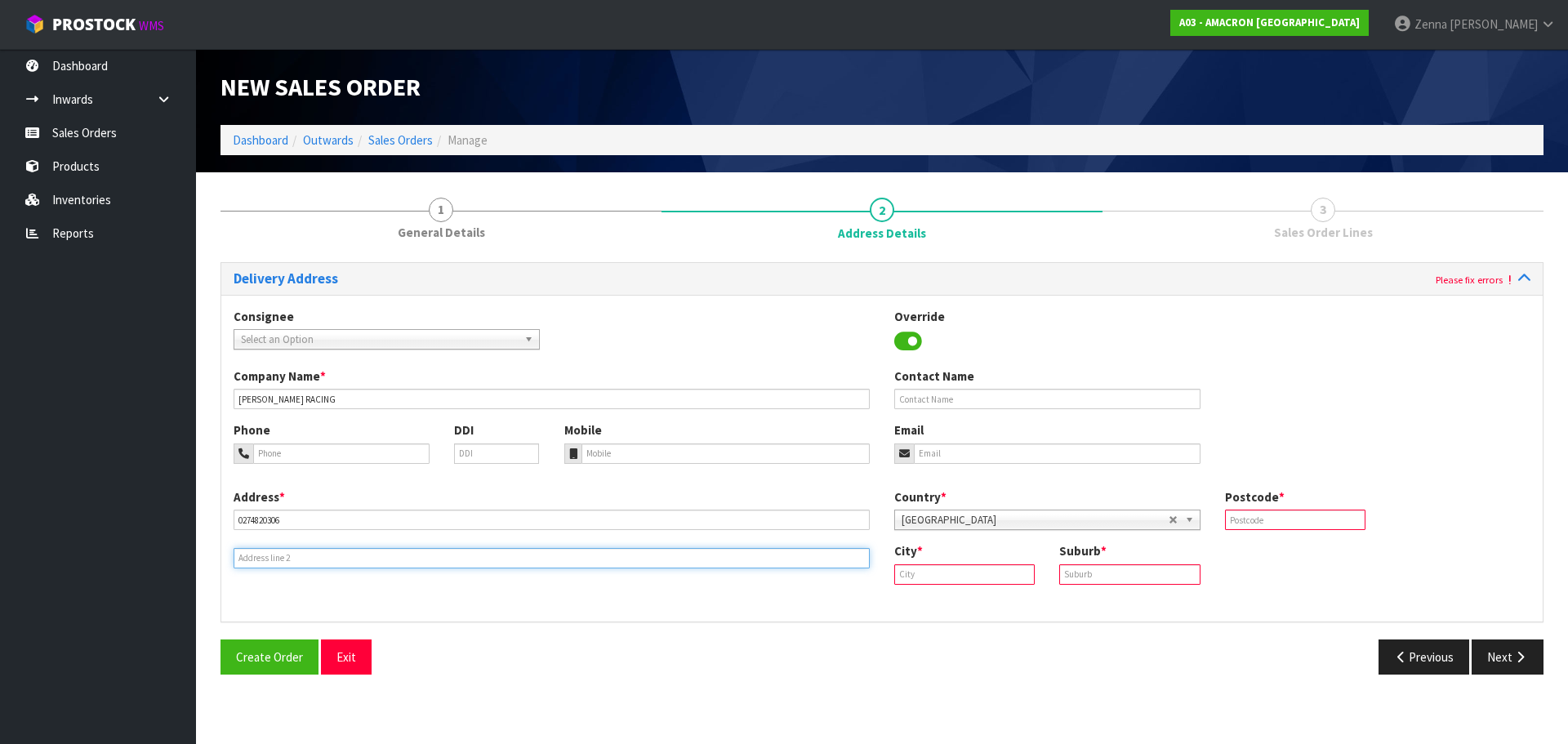
click at [390, 561] on input "text" at bounding box center [551, 558] width 636 height 21
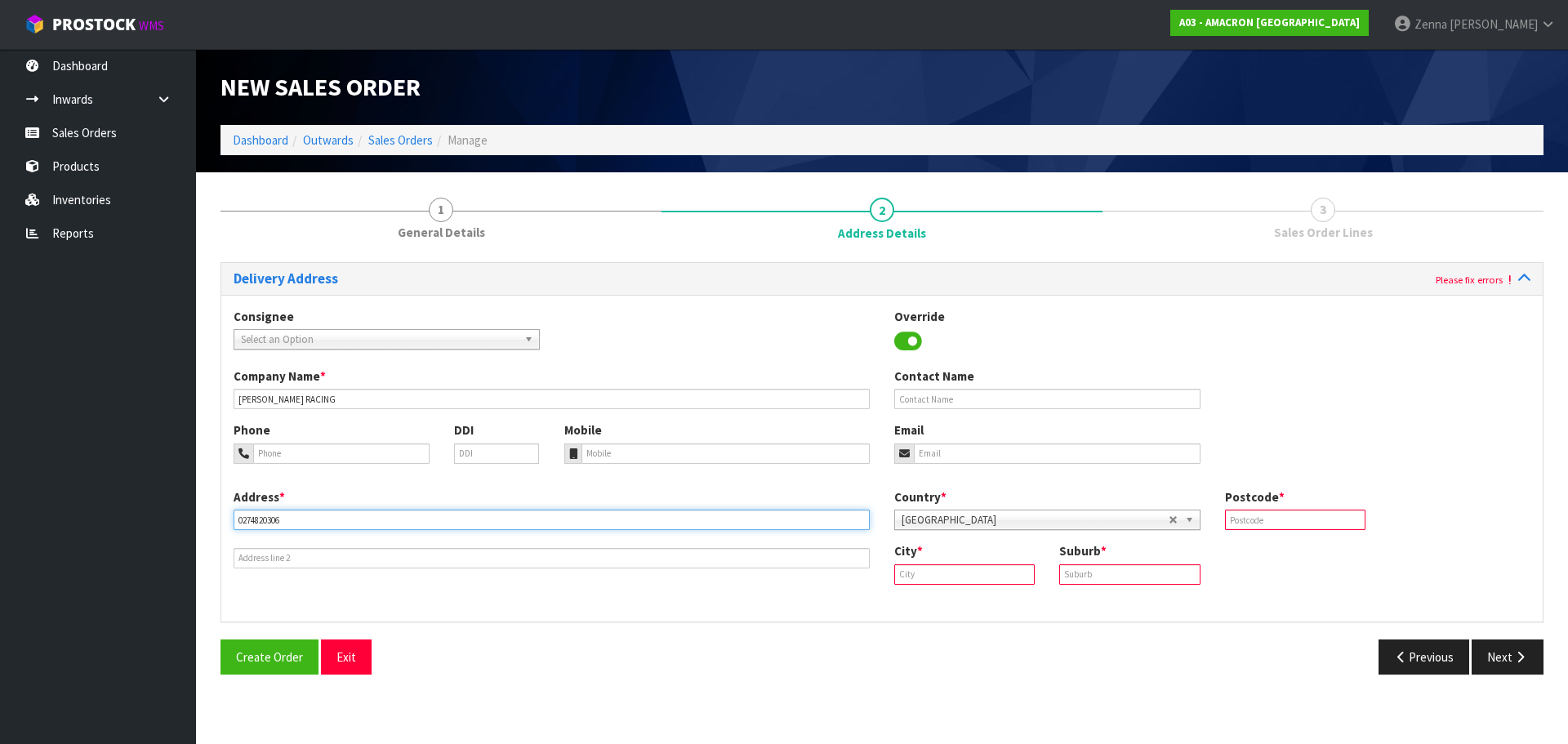
drag, startPoint x: 292, startPoint y: 523, endPoint x: 189, endPoint y: 530, distance: 103.2
click at [189, 530] on body "Toggle navigation ProStock WMS A03 - AMACRON [GEOGRAPHIC_DATA] [PERSON_NAME] Lo…" at bounding box center [784, 372] width 1568 height 744
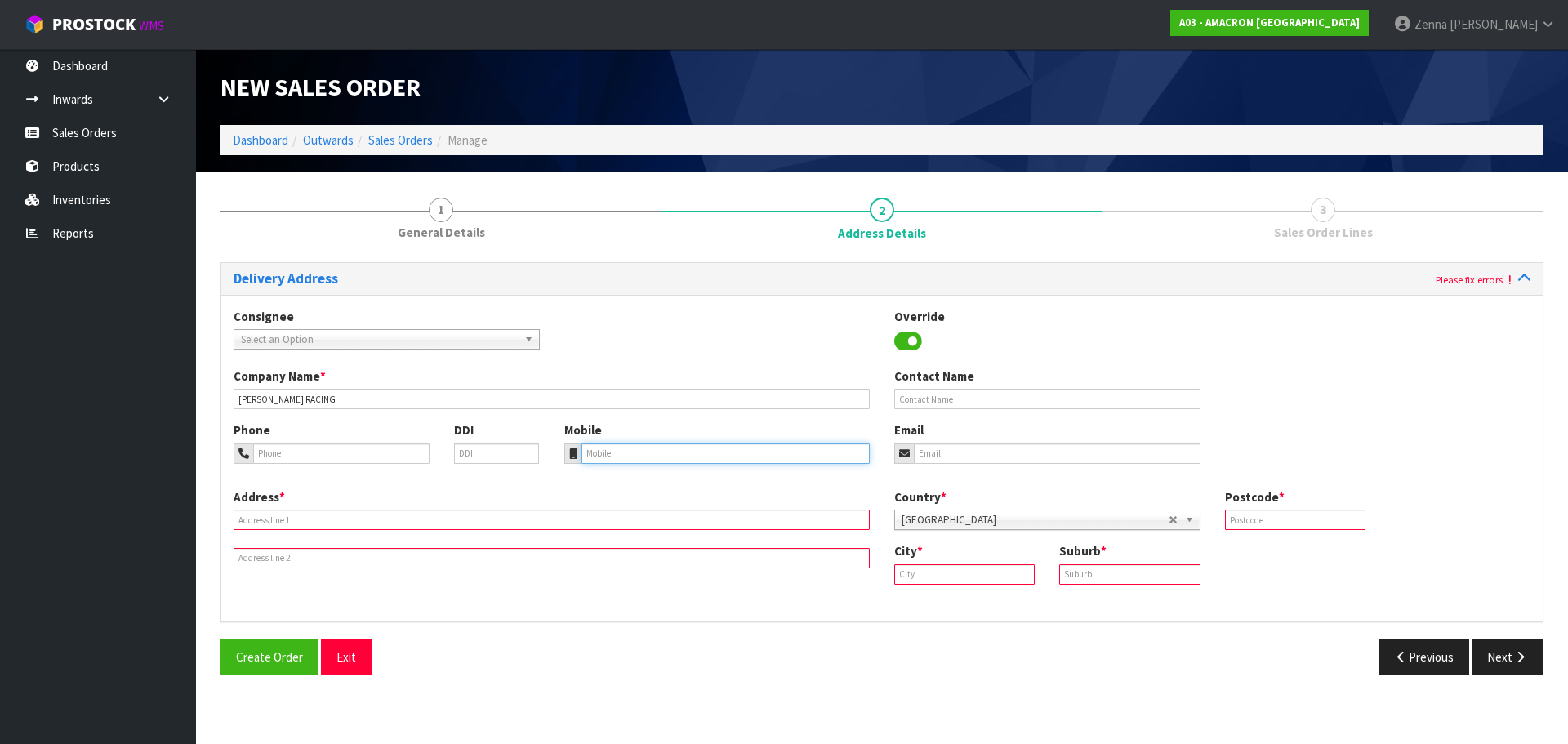
click at [636, 444] on input "tel" at bounding box center [726, 453] width 289 height 21
paste input "0274820306"
type input "0274820306"
click at [433, 512] on input "text" at bounding box center [551, 520] width 636 height 21
click at [301, 449] on input "tel" at bounding box center [342, 453] width 177 height 21
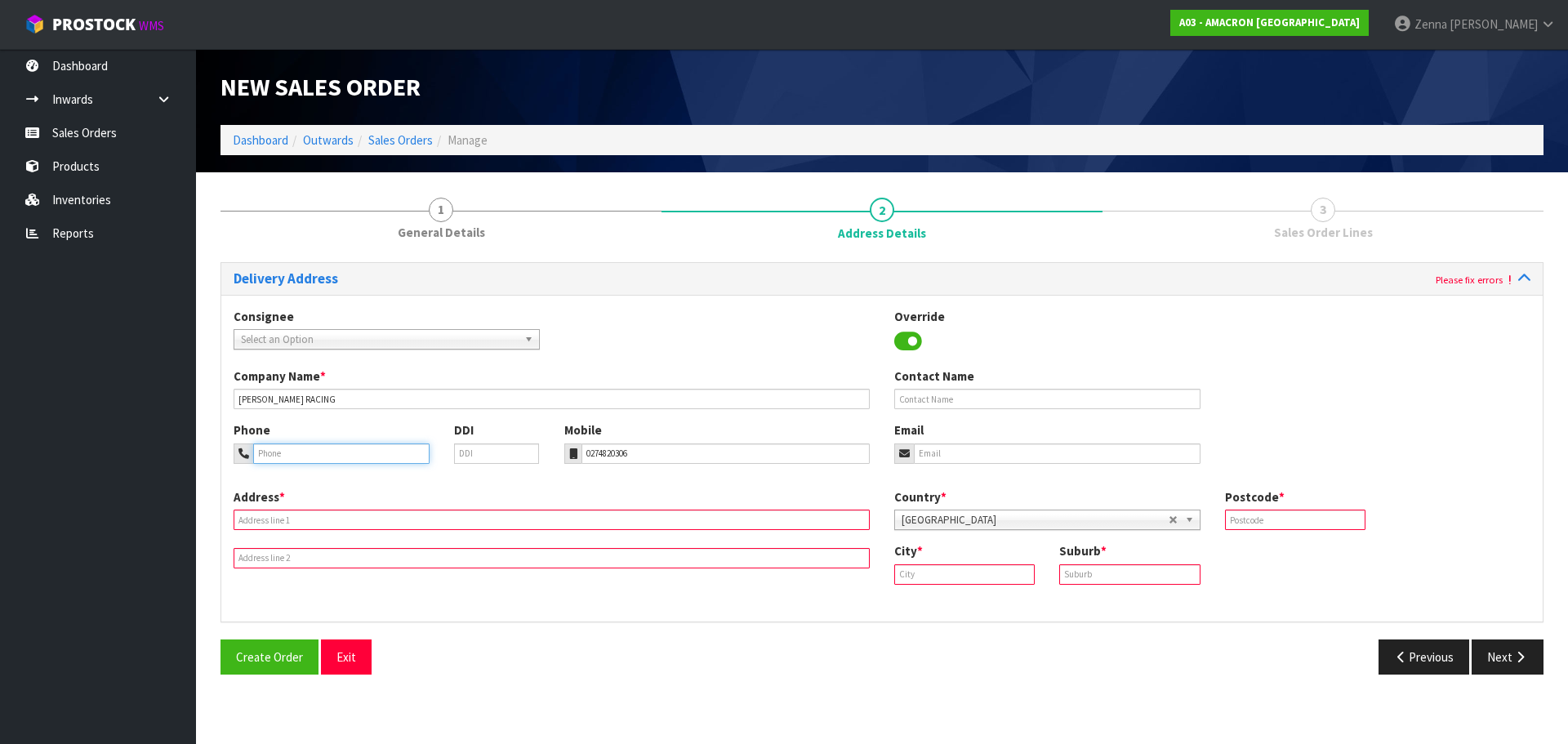
paste input "0274820306"
type input "0274820306"
click at [305, 524] on input "text" at bounding box center [551, 520] width 636 height 21
click at [513, 522] on input "text" at bounding box center [551, 520] width 636 height 21
paste input "FARMLANDS OTAKI C/O [PERSON_NAME] RACING [GEOGRAPHIC_DATA] & [GEOGRAPHIC_DATA]"
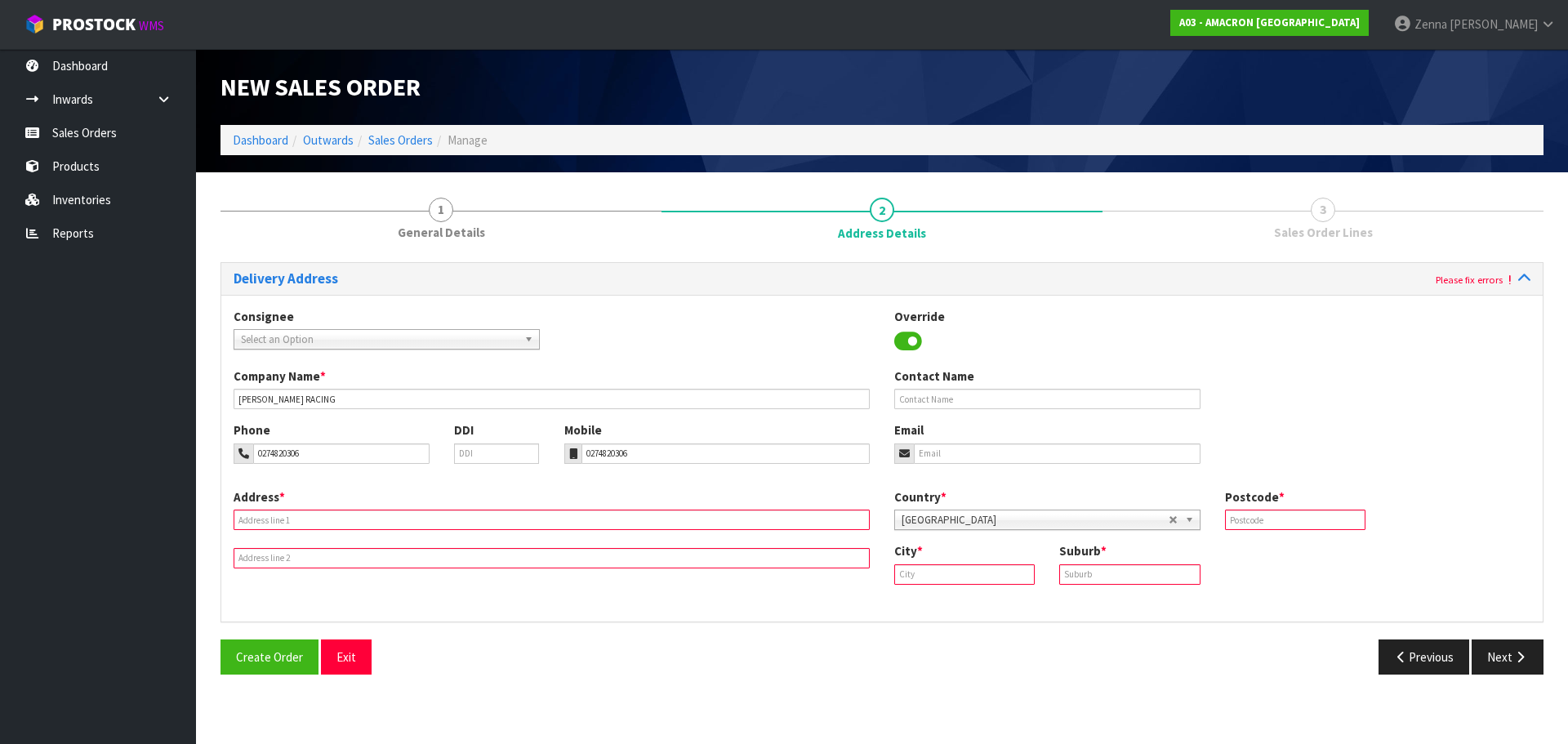
type input "FARMLANDS OTAKI C/O [PERSON_NAME] RACING [GEOGRAPHIC_DATA] & [GEOGRAPHIC_DATA]"
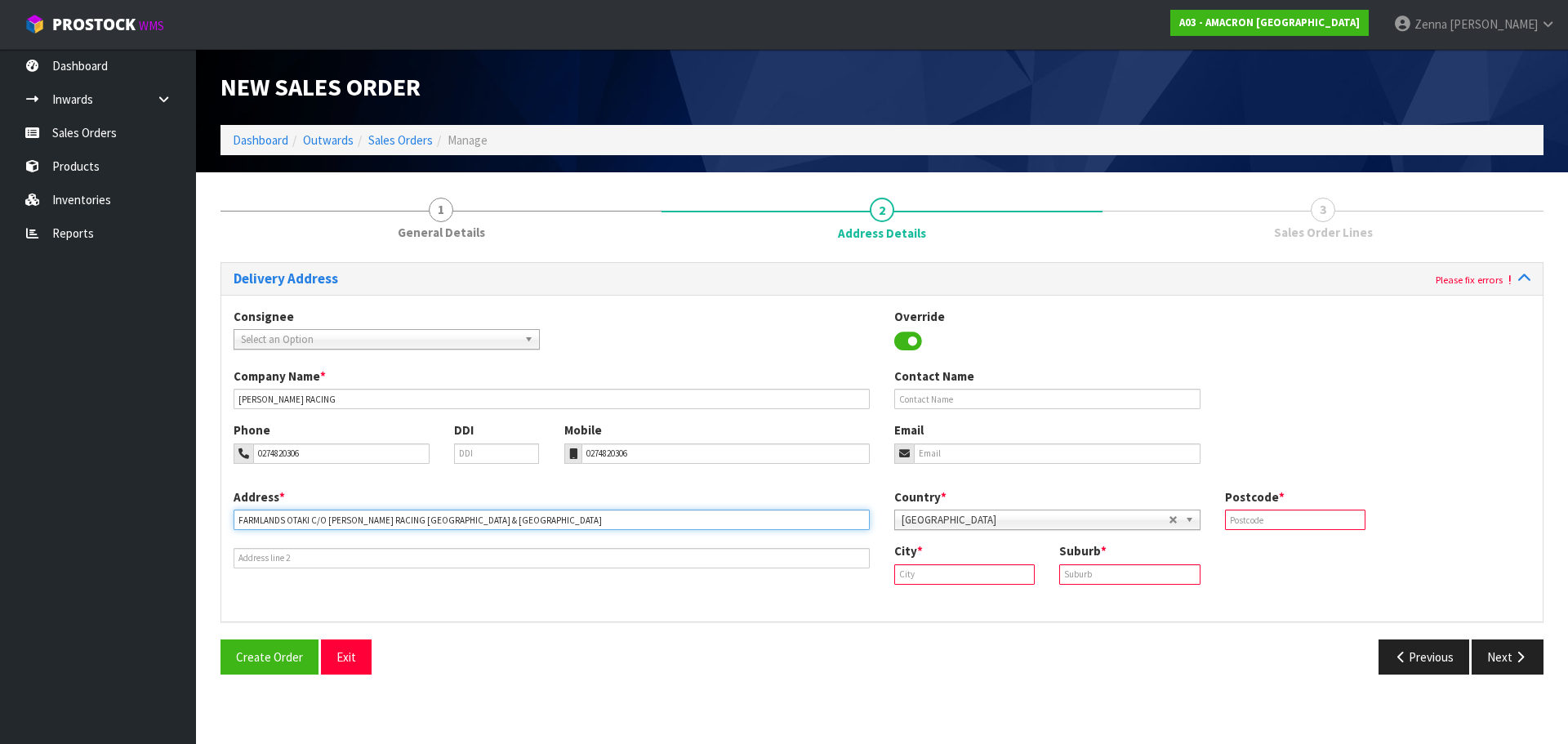
drag, startPoint x: 591, startPoint y: 520, endPoint x: 169, endPoint y: 538, distance: 422.4
click at [169, 538] on body "Toggle navigation ProStock WMS A03 - AMACRON [GEOGRAPHIC_DATA] [PERSON_NAME] Lo…" at bounding box center [784, 372] width 1568 height 744
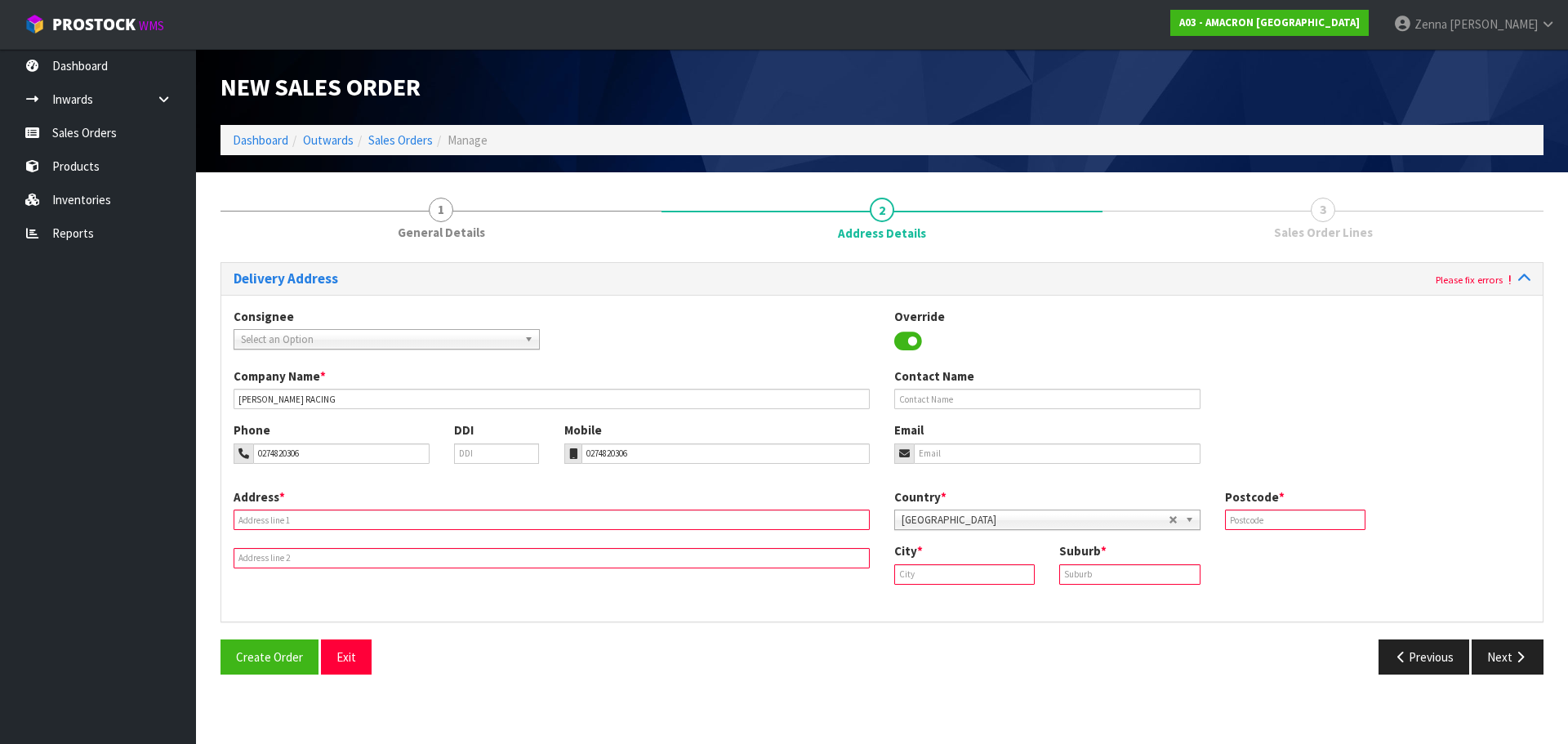
click at [353, 332] on span "Select an Option" at bounding box center [374, 340] width 267 height 20
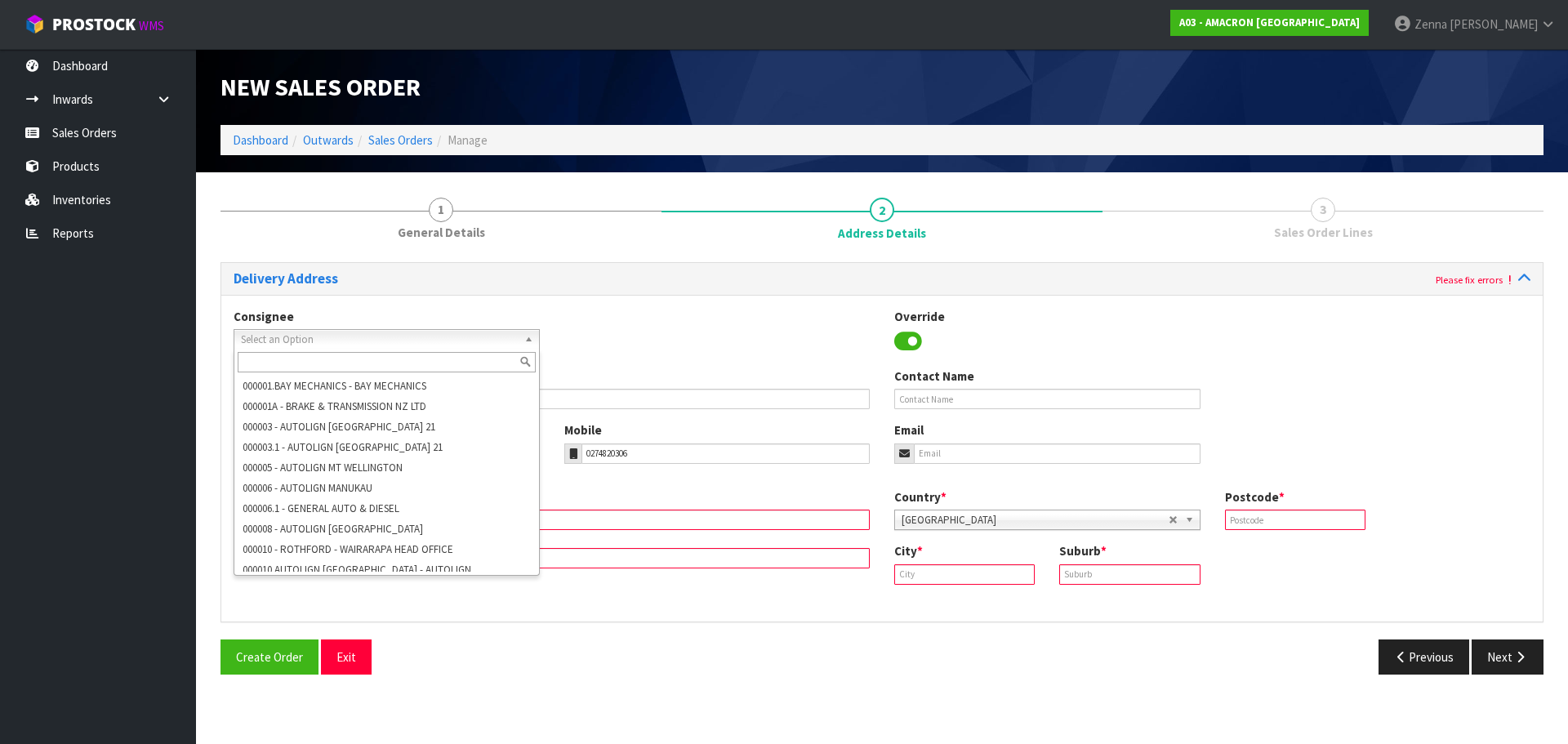
click at [352, 354] on input "text" at bounding box center [387, 362] width 298 height 21
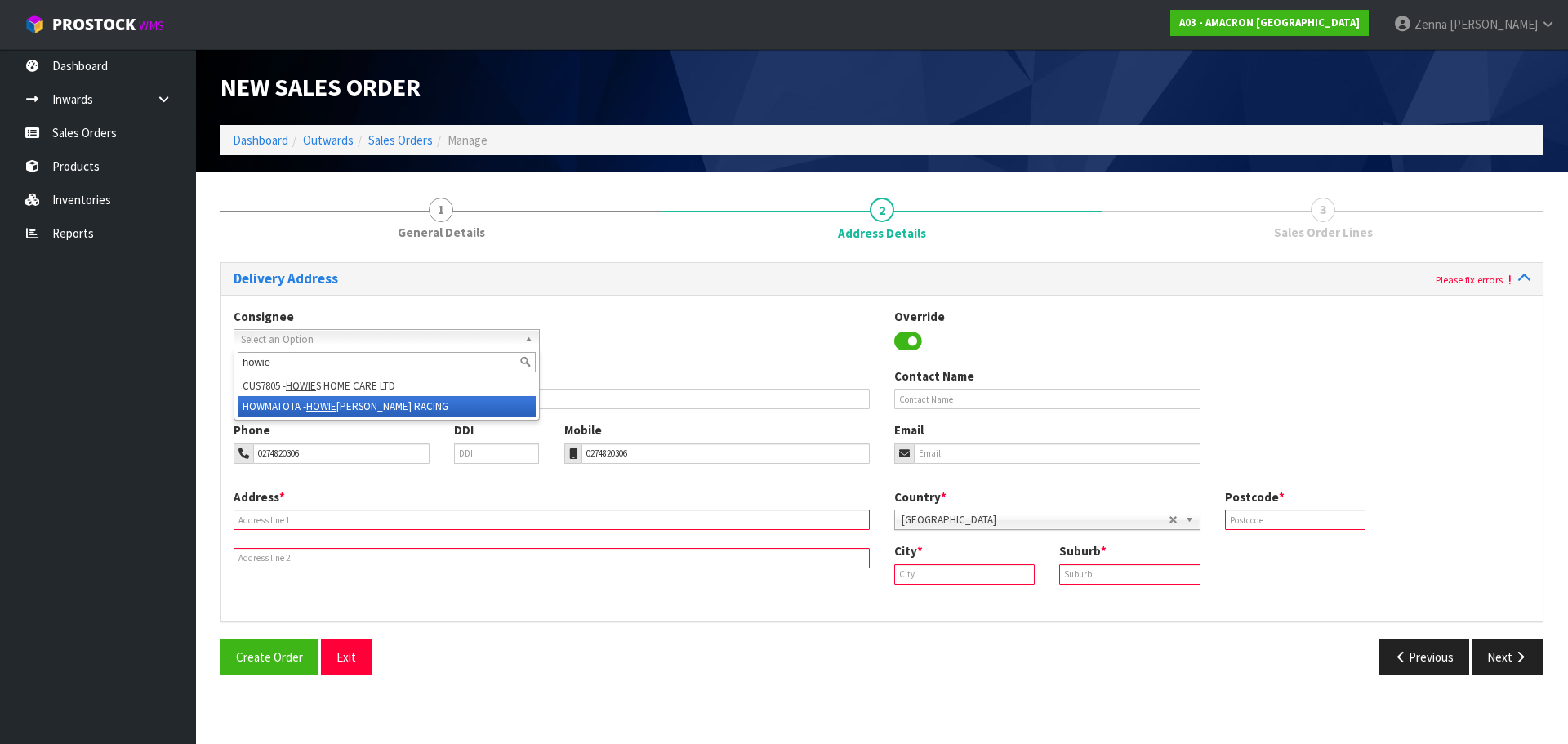
type input "howie"
click at [385, 401] on li "HOWMATOTA - [PERSON_NAME] RACING" at bounding box center [387, 406] width 298 height 21
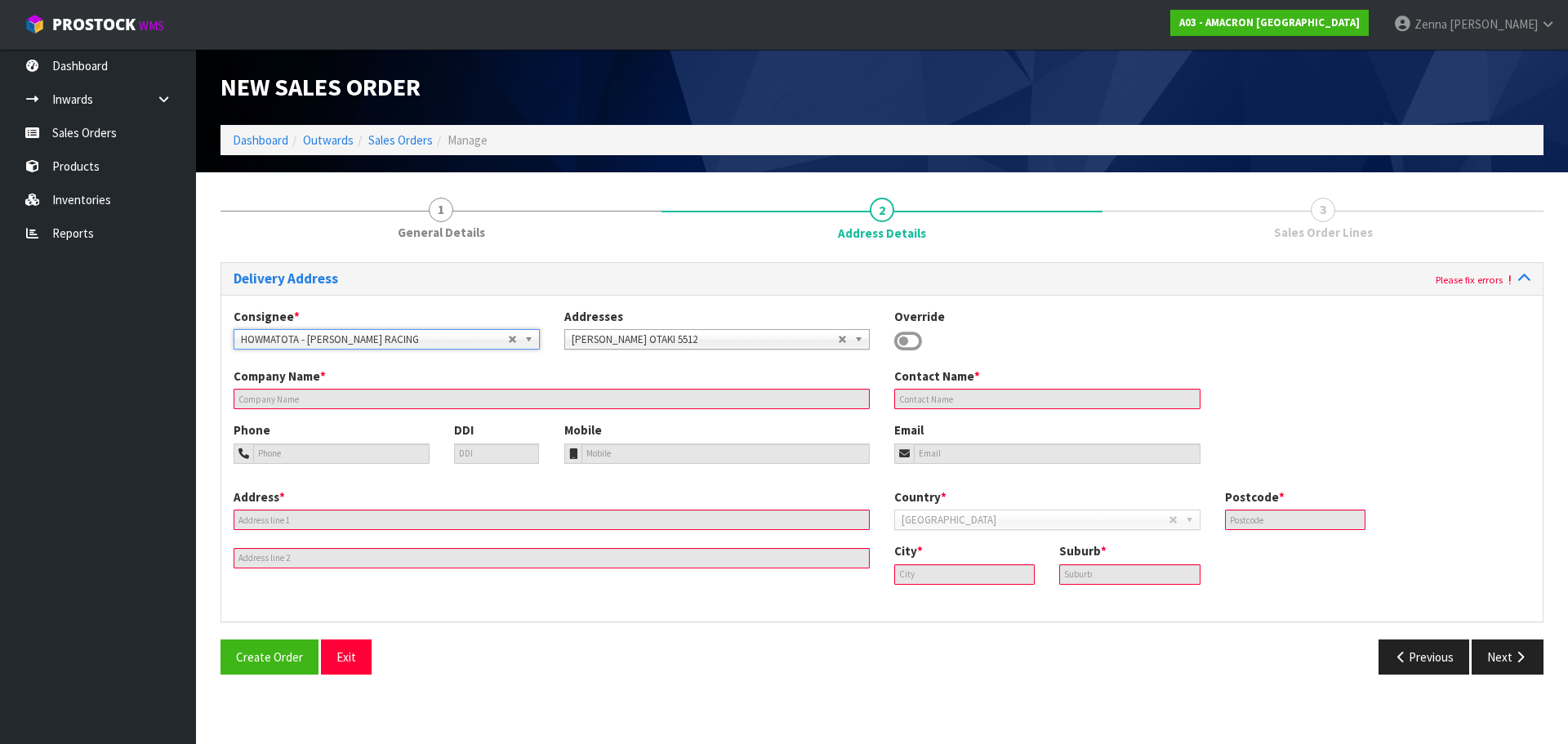
type input "[PERSON_NAME]"
type input "5512"
type input "OTAKI"
type input "10 [PERSON_NAME] WAY"
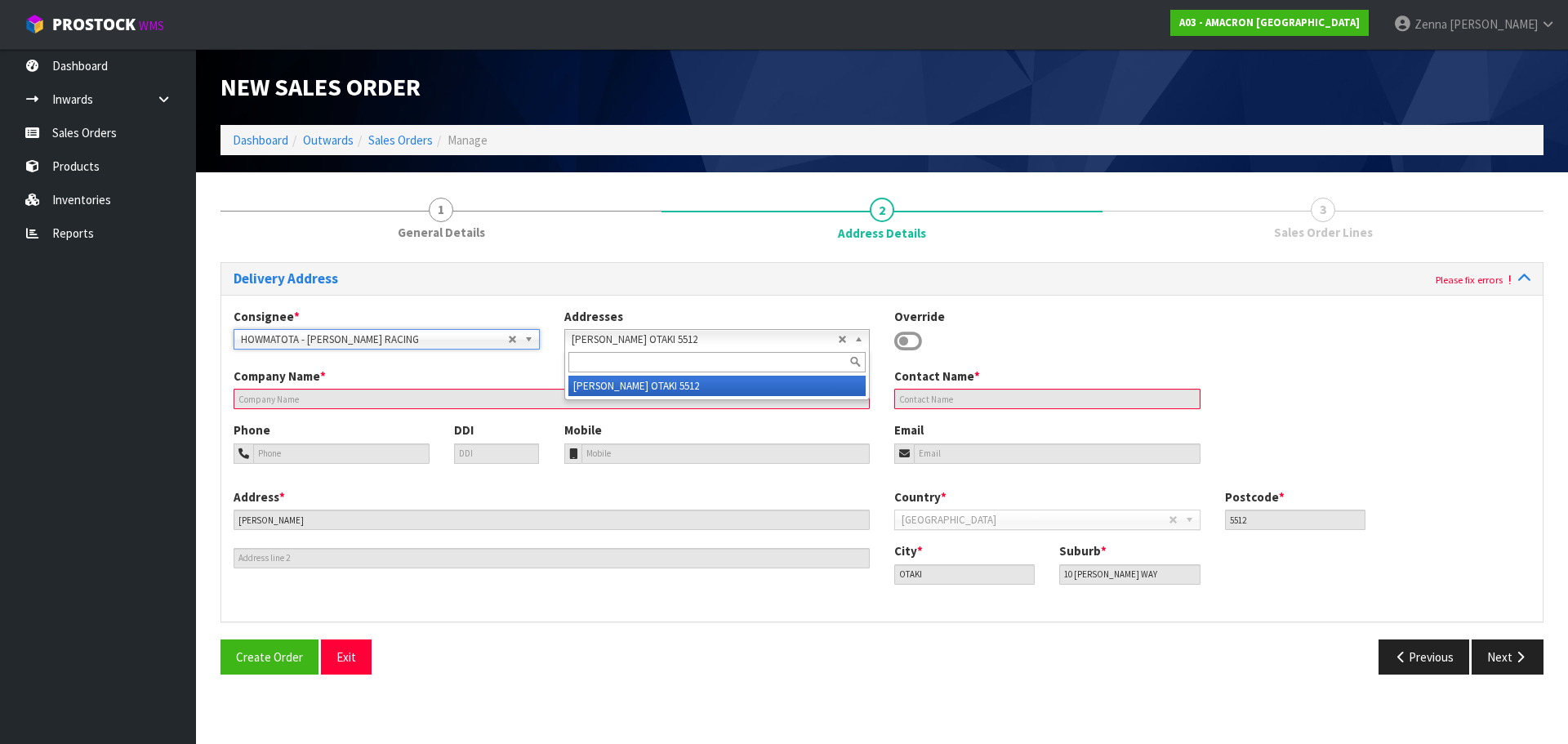
click at [711, 346] on span "[PERSON_NAME] OTAKI 5512" at bounding box center [705, 340] width 267 height 20
click at [697, 388] on li "[PERSON_NAME] OTAKI 5512" at bounding box center [717, 386] width 298 height 21
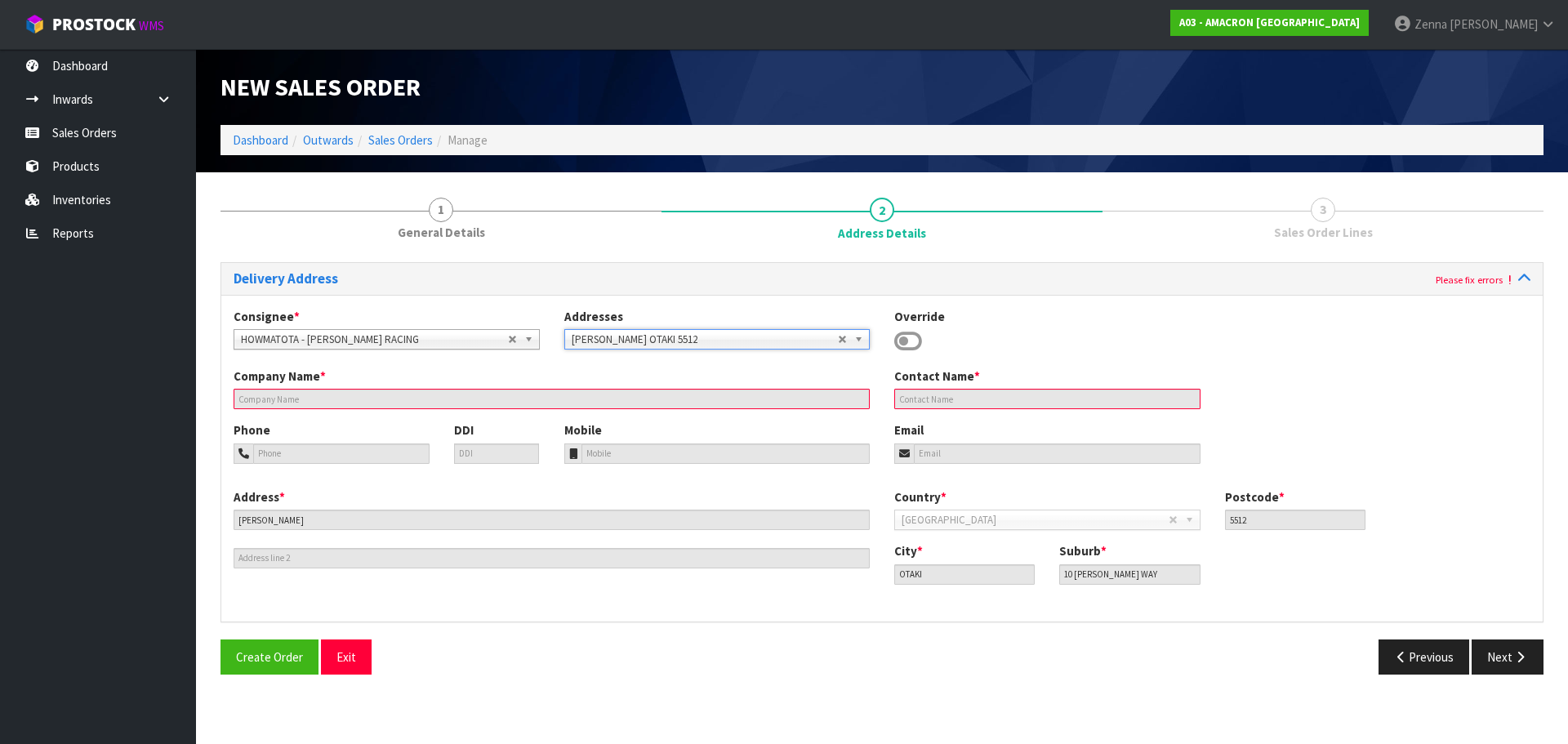
click at [846, 399] on input "text" at bounding box center [551, 398] width 636 height 21
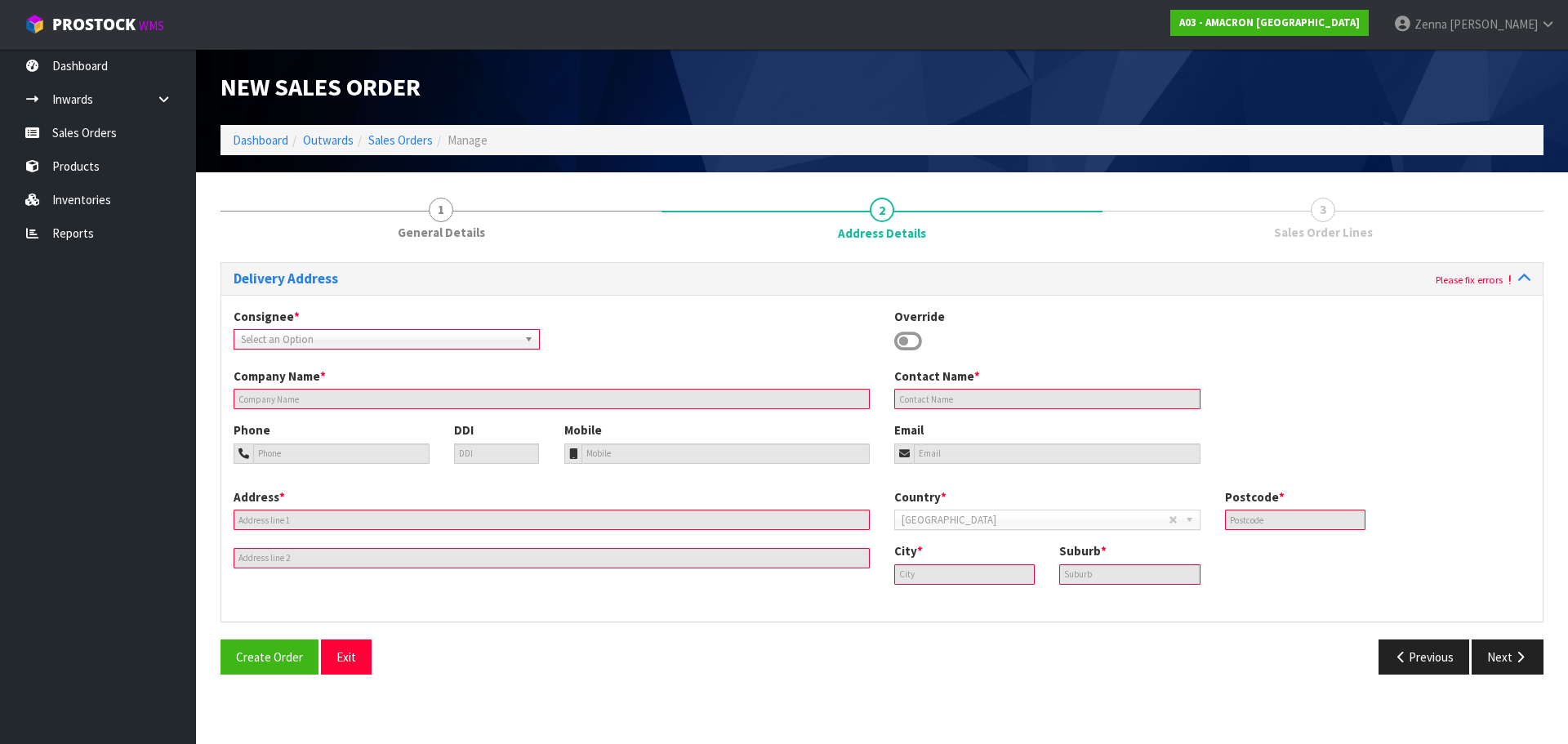
click at [345, 399] on input "text" at bounding box center [551, 398] width 636 height 21
click at [911, 349] on icon at bounding box center [907, 341] width 27 height 24
click at [912, 342] on icon at bounding box center [907, 341] width 27 height 24
click at [671, 362] on div "Consignee * 000001.BAY MECHANICS - BAY MECHANICS 000001A - BRAKE & TRANSMISSION…" at bounding box center [882, 337] width 1321 height 60
click at [1396, 652] on icon "button" at bounding box center [1401, 657] width 16 height 12
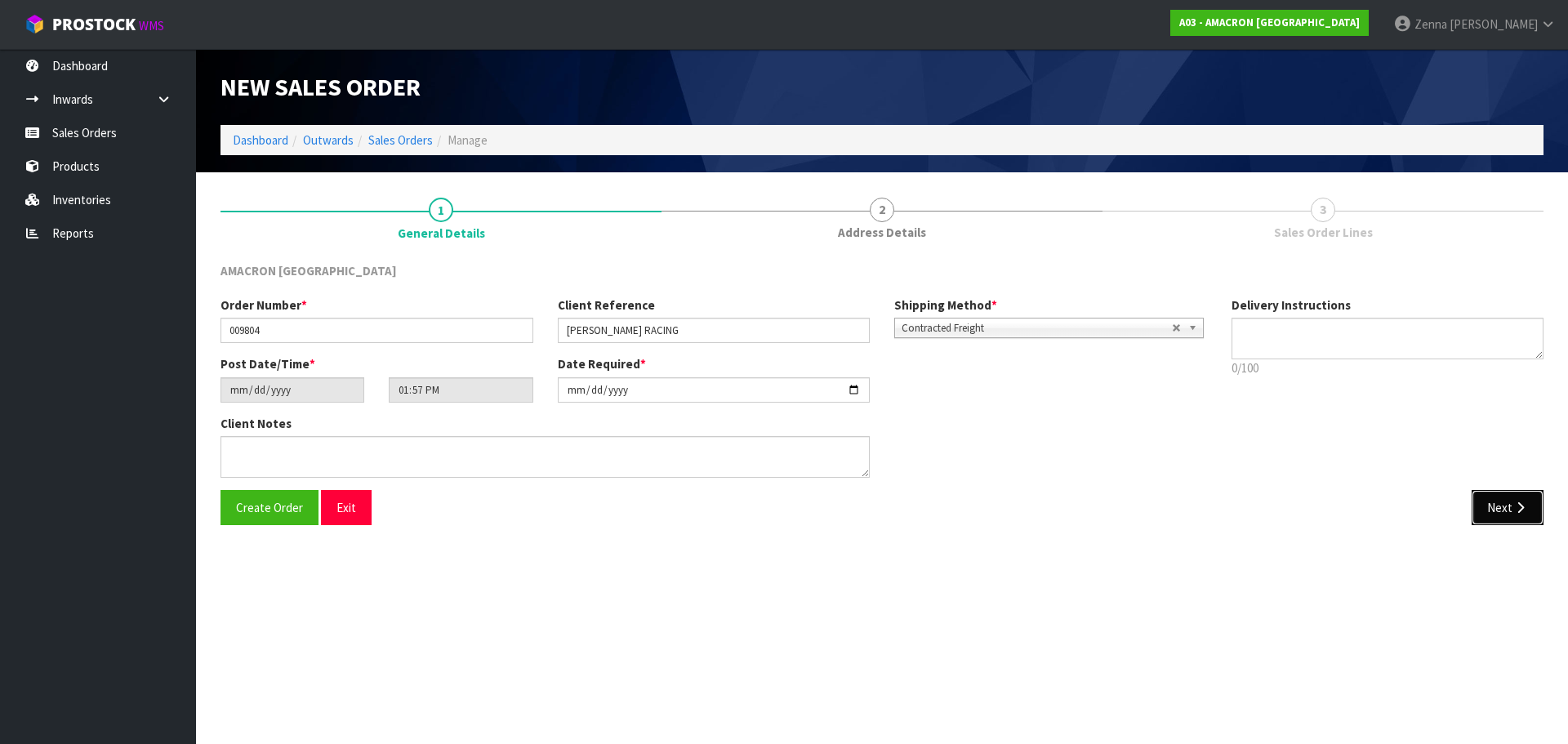
click at [1499, 504] on button "Next" at bounding box center [1507, 507] width 72 height 35
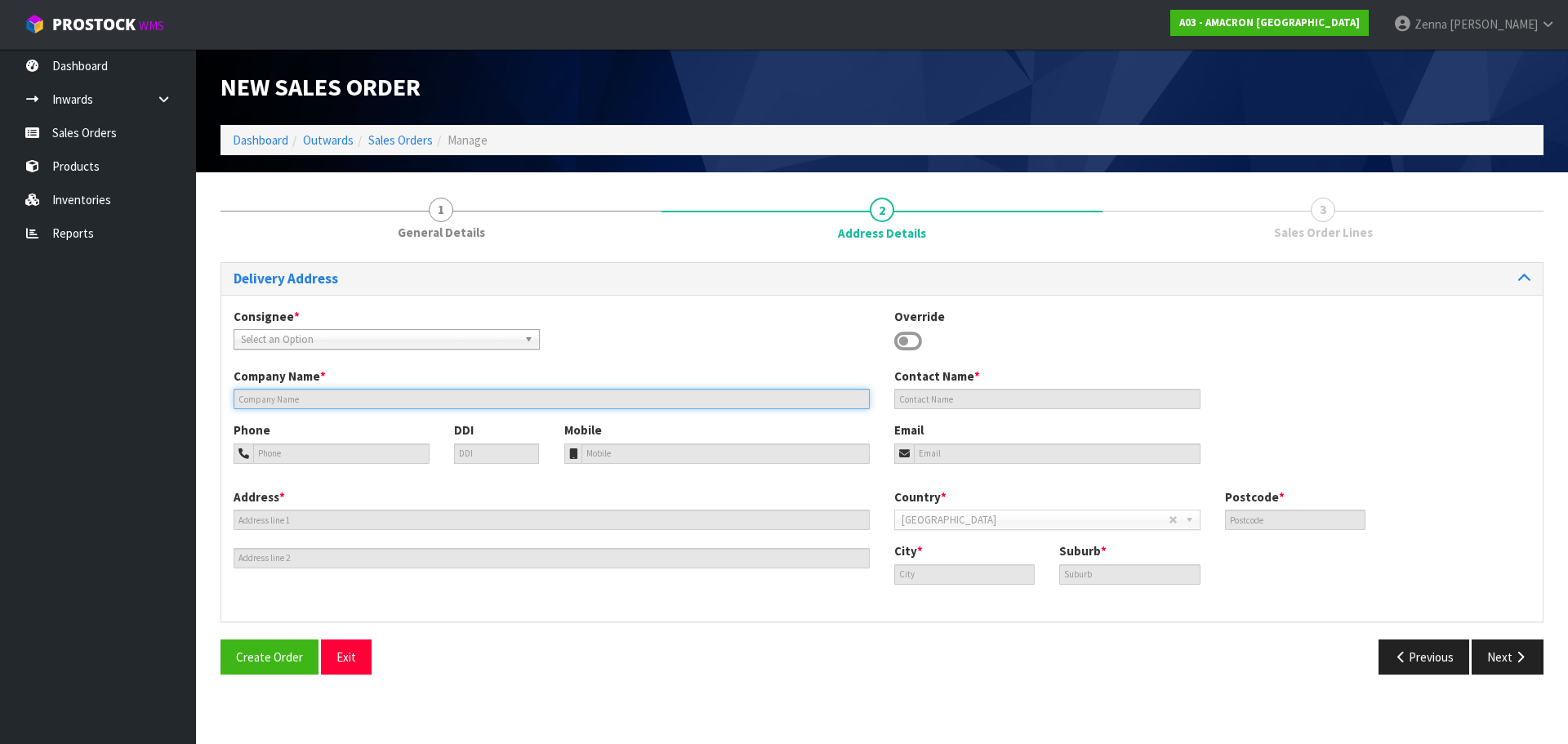
click at [408, 396] on input "text" at bounding box center [551, 398] width 636 height 21
click at [411, 407] on input "text" at bounding box center [551, 398] width 636 height 21
click at [431, 350] on div "Consignee * 000001.BAY MECHANICS - BAY MECHANICS 000001A - BRAKE & TRANSMISSION…" at bounding box center [882, 337] width 1321 height 60
click at [417, 402] on input "text" at bounding box center [551, 398] width 636 height 21
click at [425, 336] on span "Select an Option" at bounding box center [379, 340] width 277 height 20
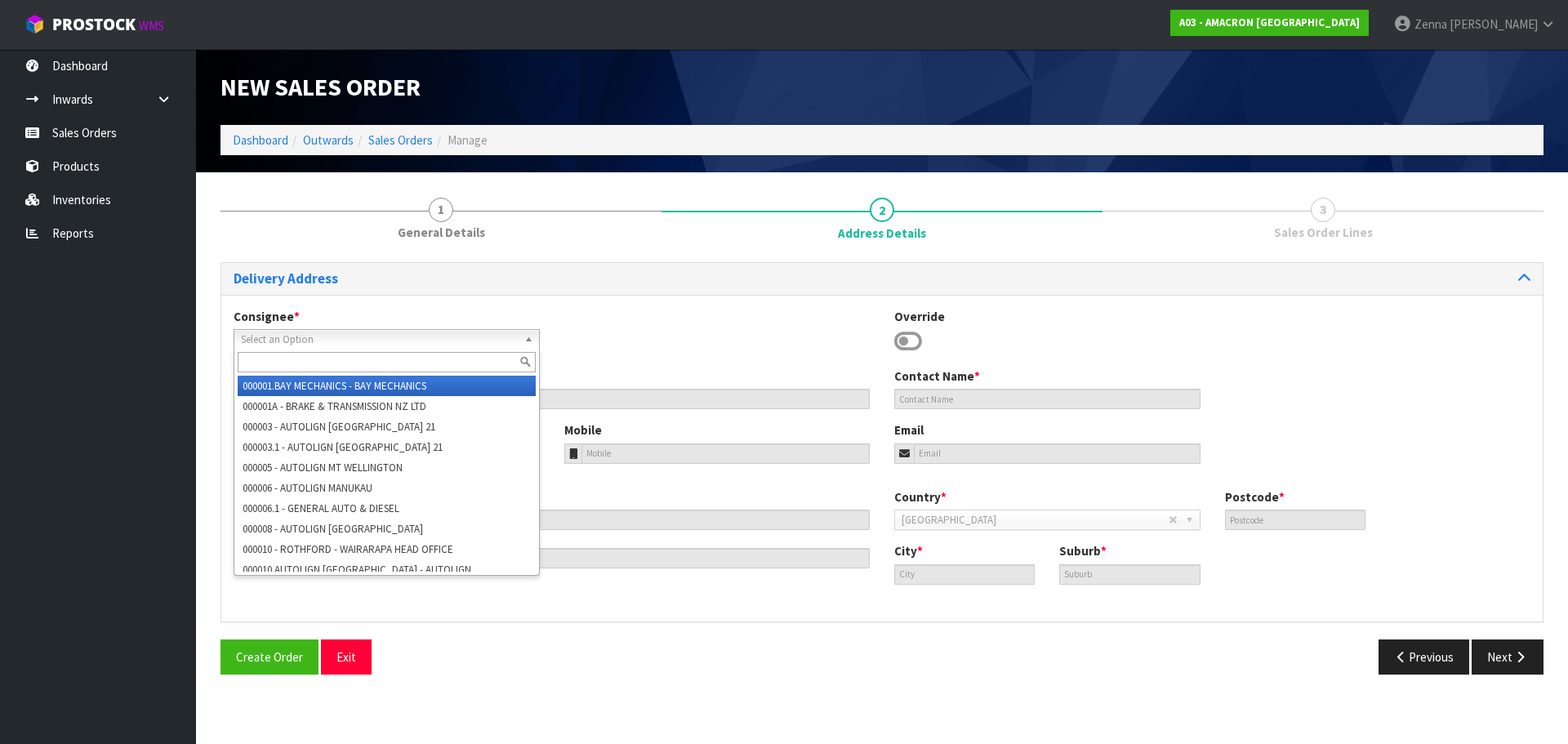
click at [918, 341] on icon at bounding box center [907, 341] width 27 height 24
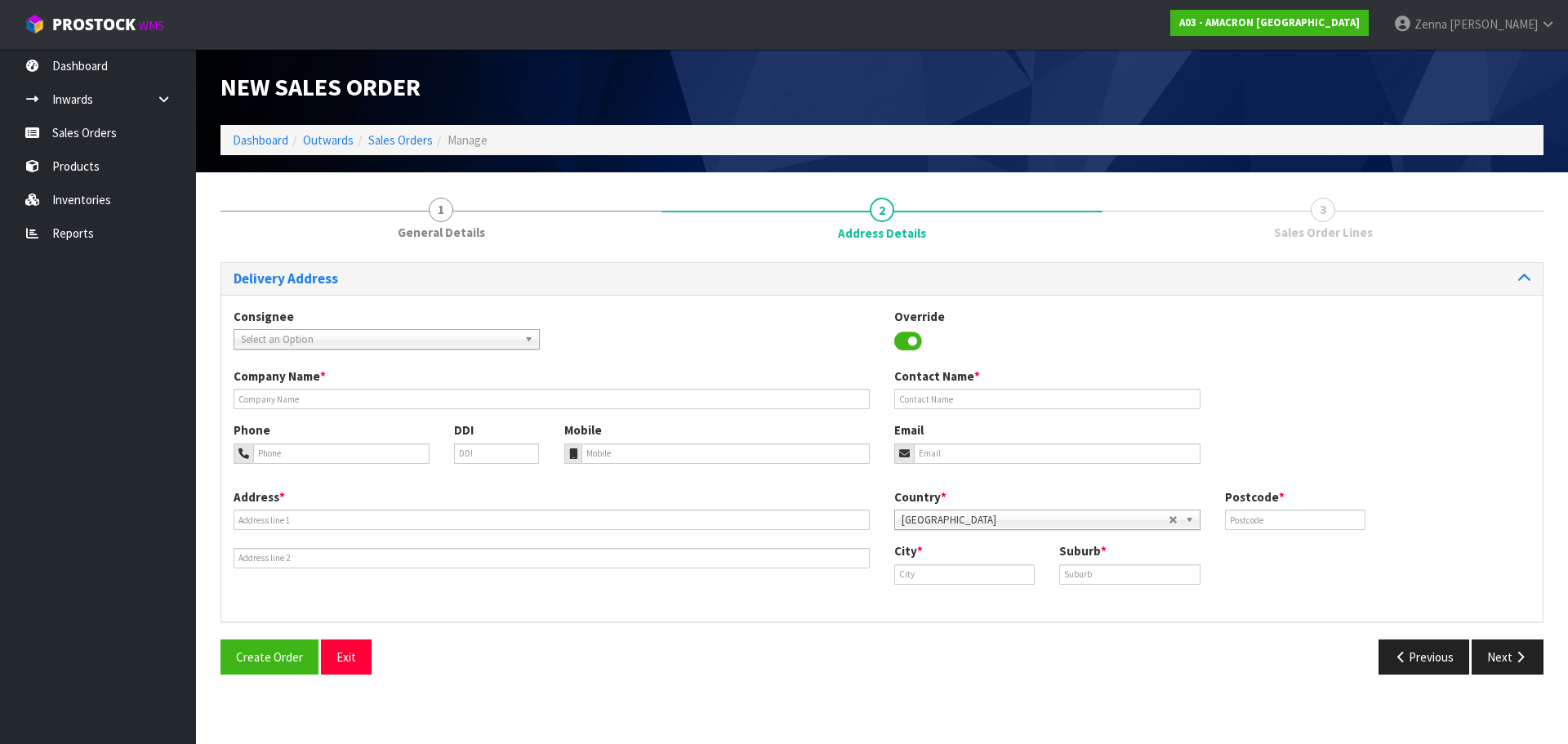
click at [707, 419] on div "Company Name * Contact Name *" at bounding box center [882, 394] width 1321 height 54
click at [705, 394] on input "text" at bounding box center [551, 398] width 636 height 21
click at [331, 527] on input "text" at bounding box center [551, 520] width 636 height 21
click at [631, 523] on input "text" at bounding box center [551, 520] width 636 height 21
paste input "[GEOGRAPHIC_DATA]"
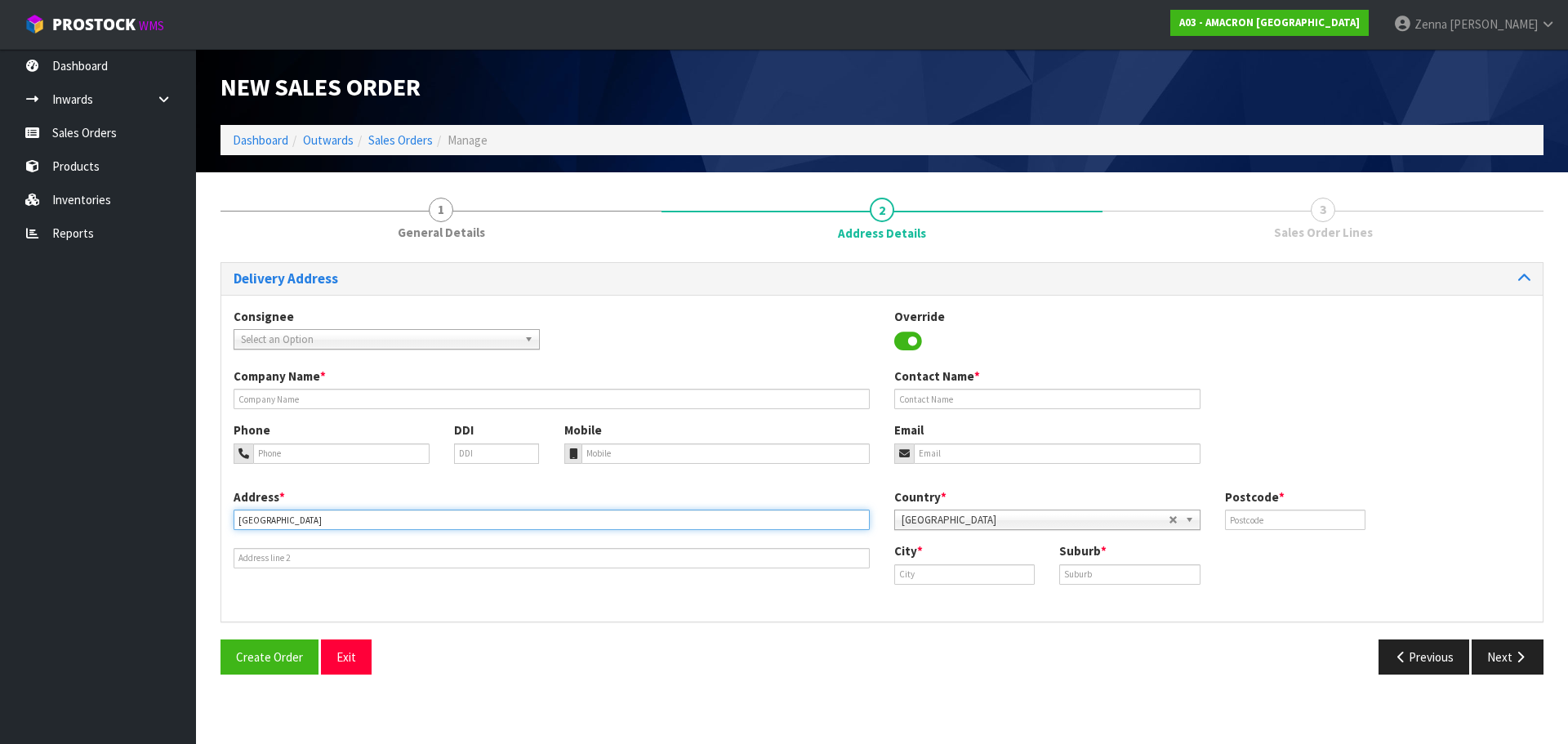
type input "[GEOGRAPHIC_DATA]"
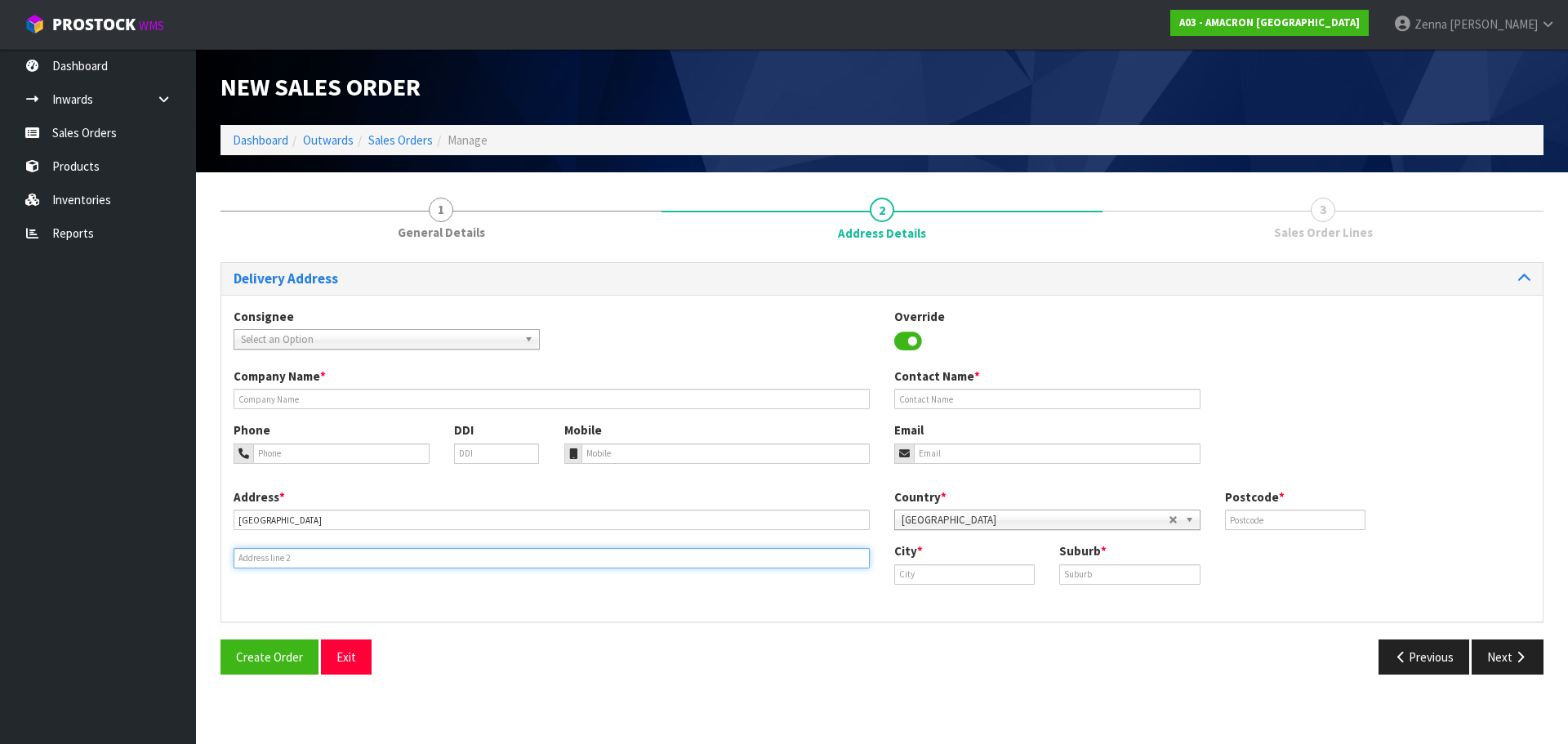
click at [250, 556] on input "text" at bounding box center [551, 558] width 636 height 21
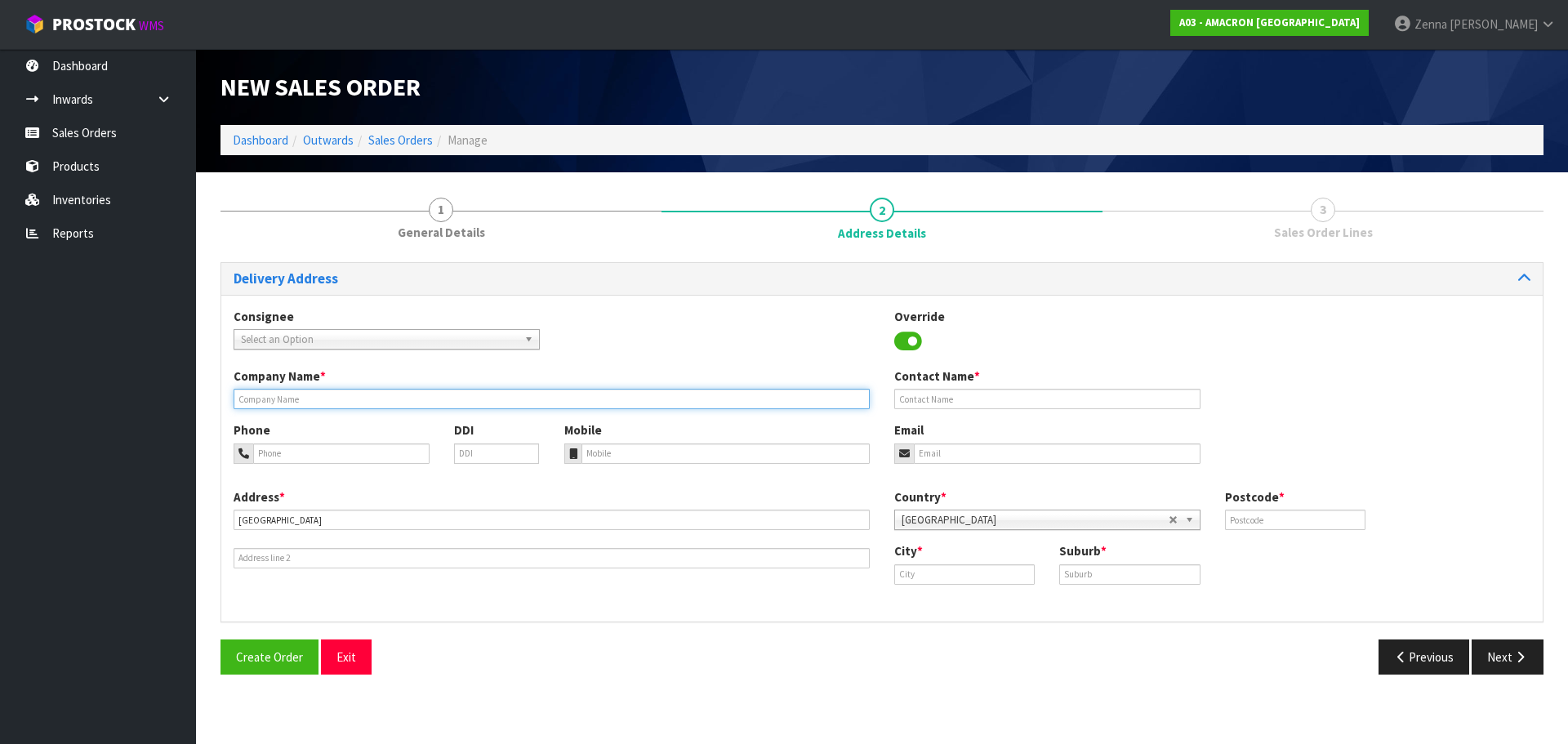
click at [569, 392] on input "text" at bounding box center [551, 398] width 636 height 21
type input "[PERSON_NAME] RACING"
click at [282, 462] on input "tel" at bounding box center [342, 453] width 177 height 21
click at [339, 442] on div "Phone" at bounding box center [332, 442] width 221 height 42
click at [339, 450] on input "tel" at bounding box center [342, 453] width 177 height 21
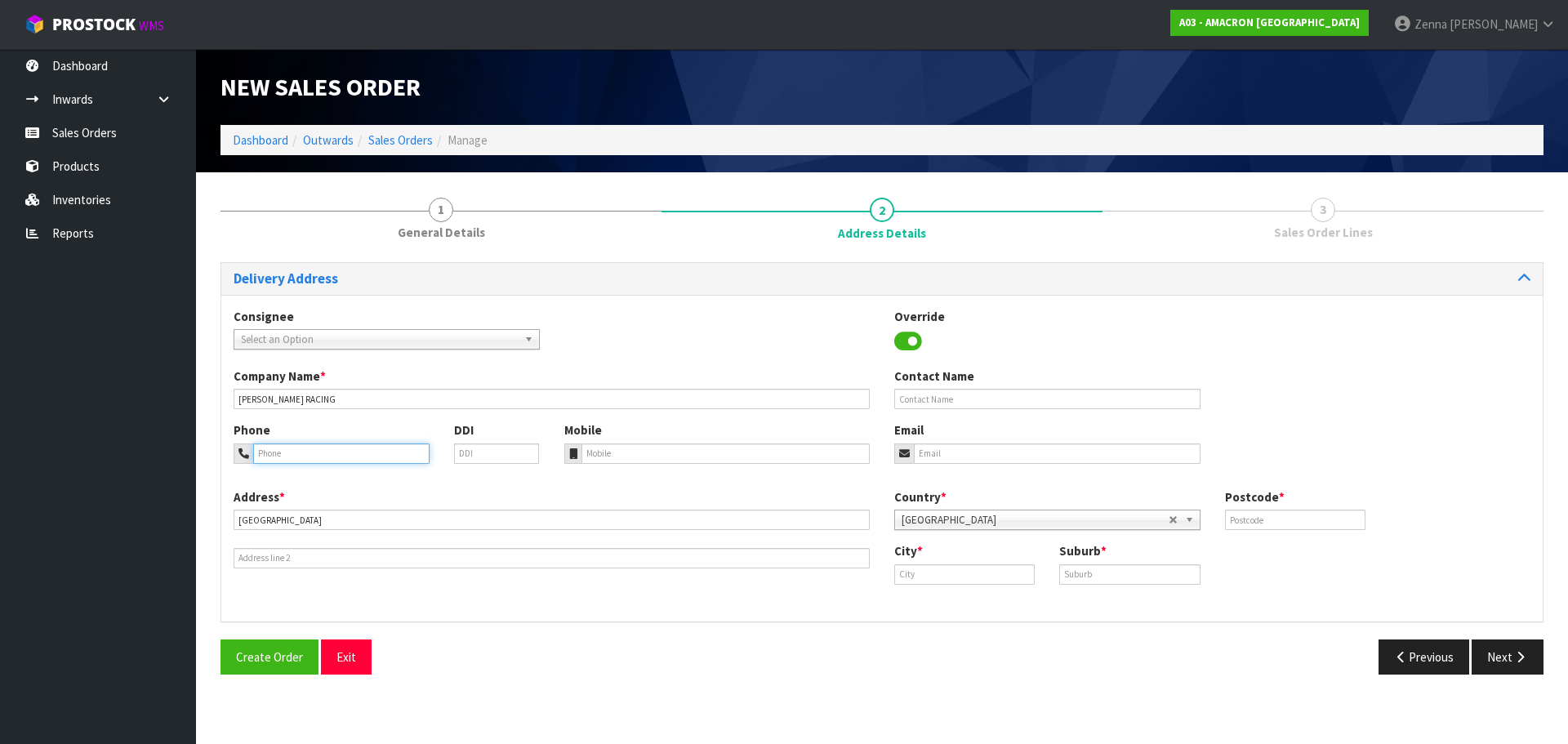
click at [281, 452] on input "tel" at bounding box center [342, 453] width 177 height 21
type input "0274820306"
click at [1011, 404] on input "text" at bounding box center [1047, 398] width 307 height 21
type input "HOWIE"
click at [989, 578] on input "text" at bounding box center [964, 574] width 141 height 21
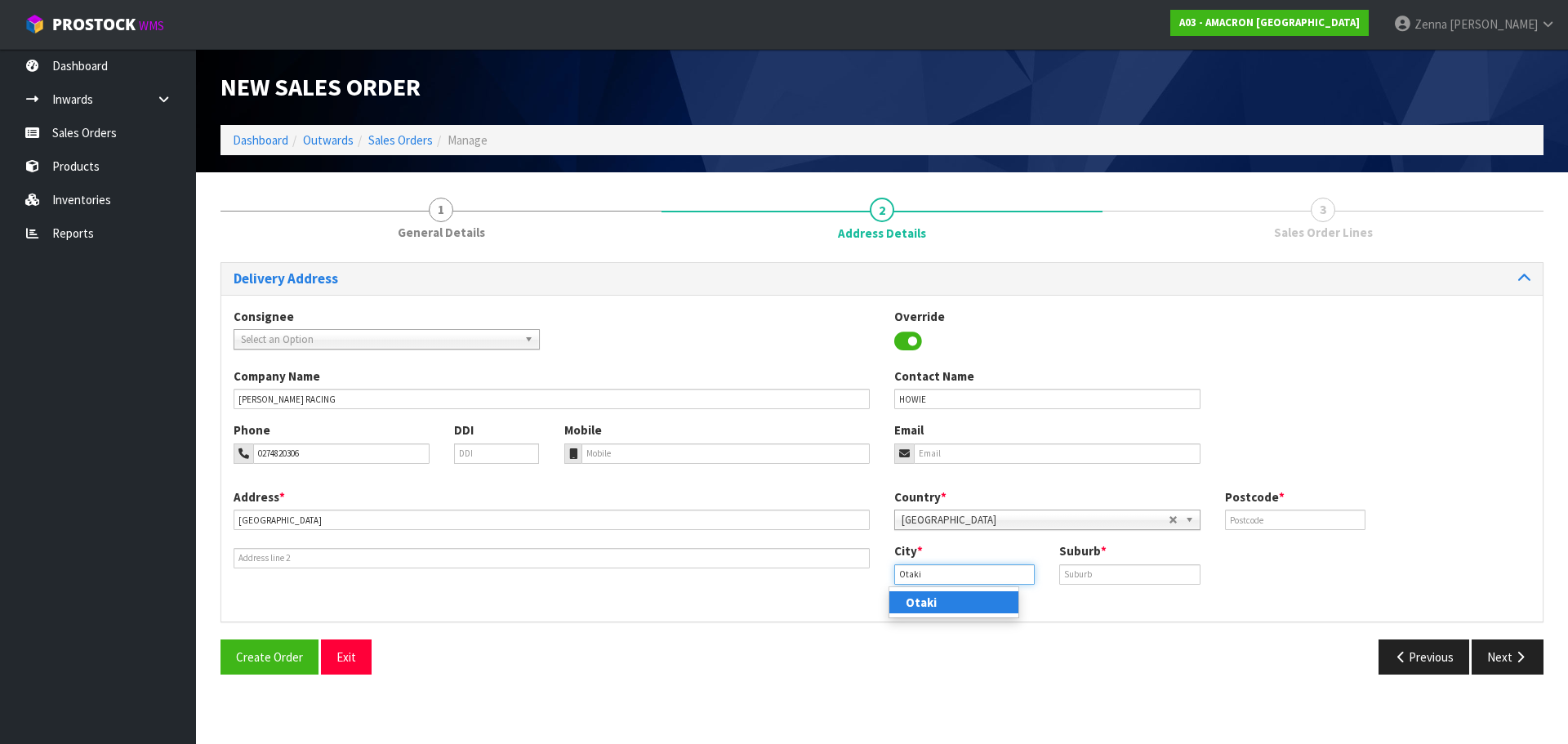
type input "Otaki"
click at [969, 607] on link "Otaki" at bounding box center [953, 602] width 129 height 22
click at [1091, 571] on input "text" at bounding box center [1129, 574] width 141 height 21
click at [1132, 582] on input "text" at bounding box center [1129, 574] width 141 height 21
type input "OTAKI"
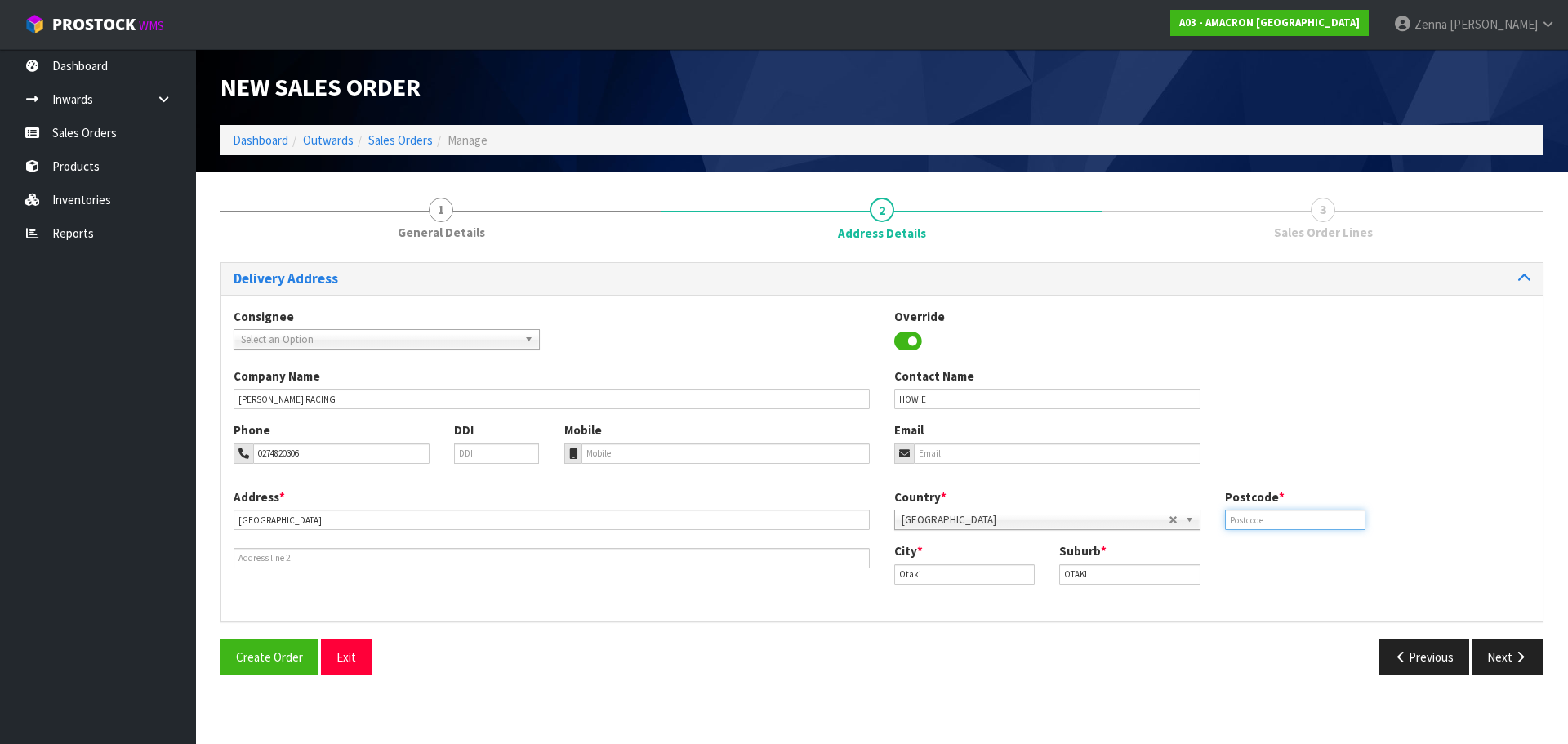
click at [1236, 522] on input "text" at bounding box center [1295, 520] width 141 height 21
type input "5512"
click at [1485, 651] on button "Next" at bounding box center [1507, 657] width 72 height 35
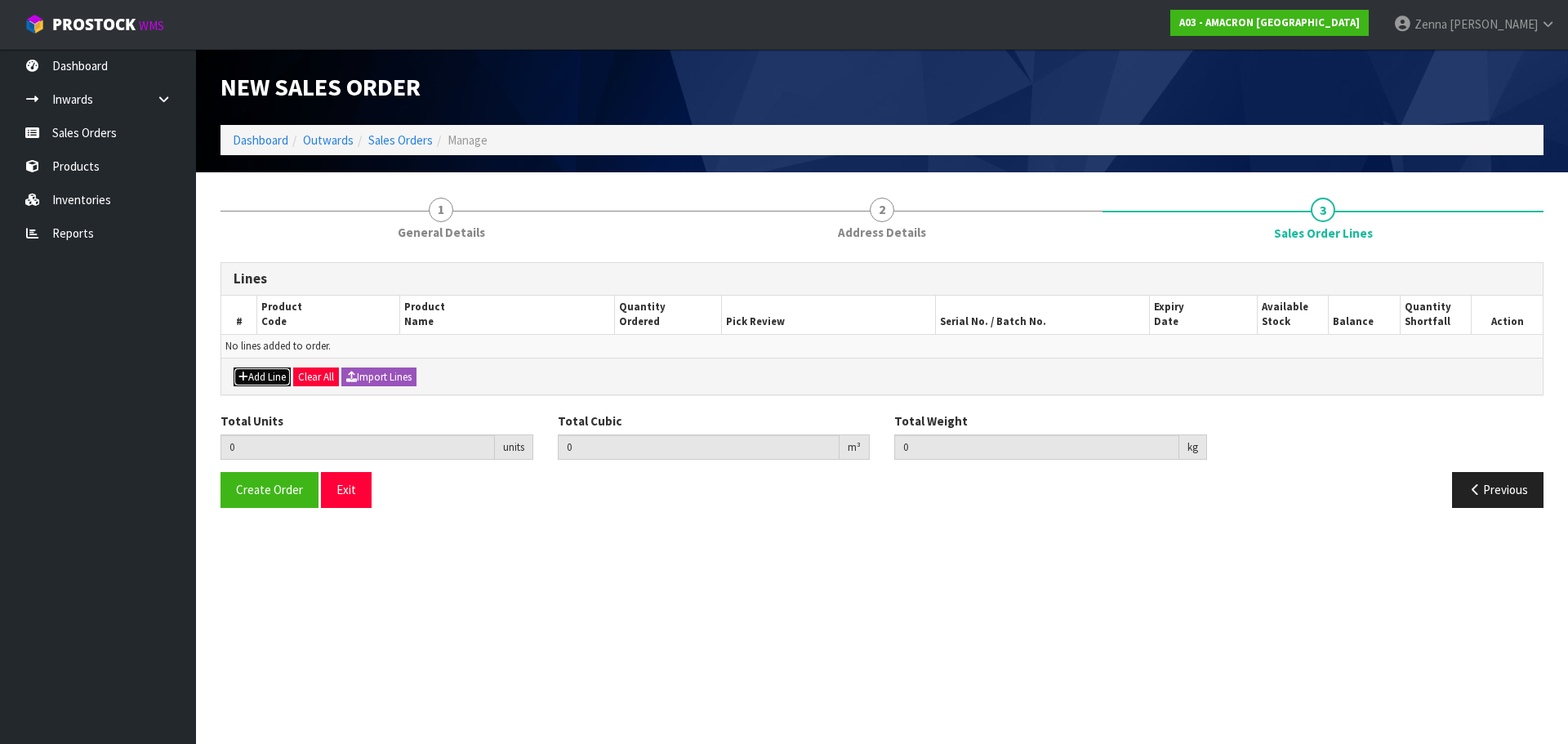
click at [277, 379] on button "Add Line" at bounding box center [262, 377] width 57 height 20
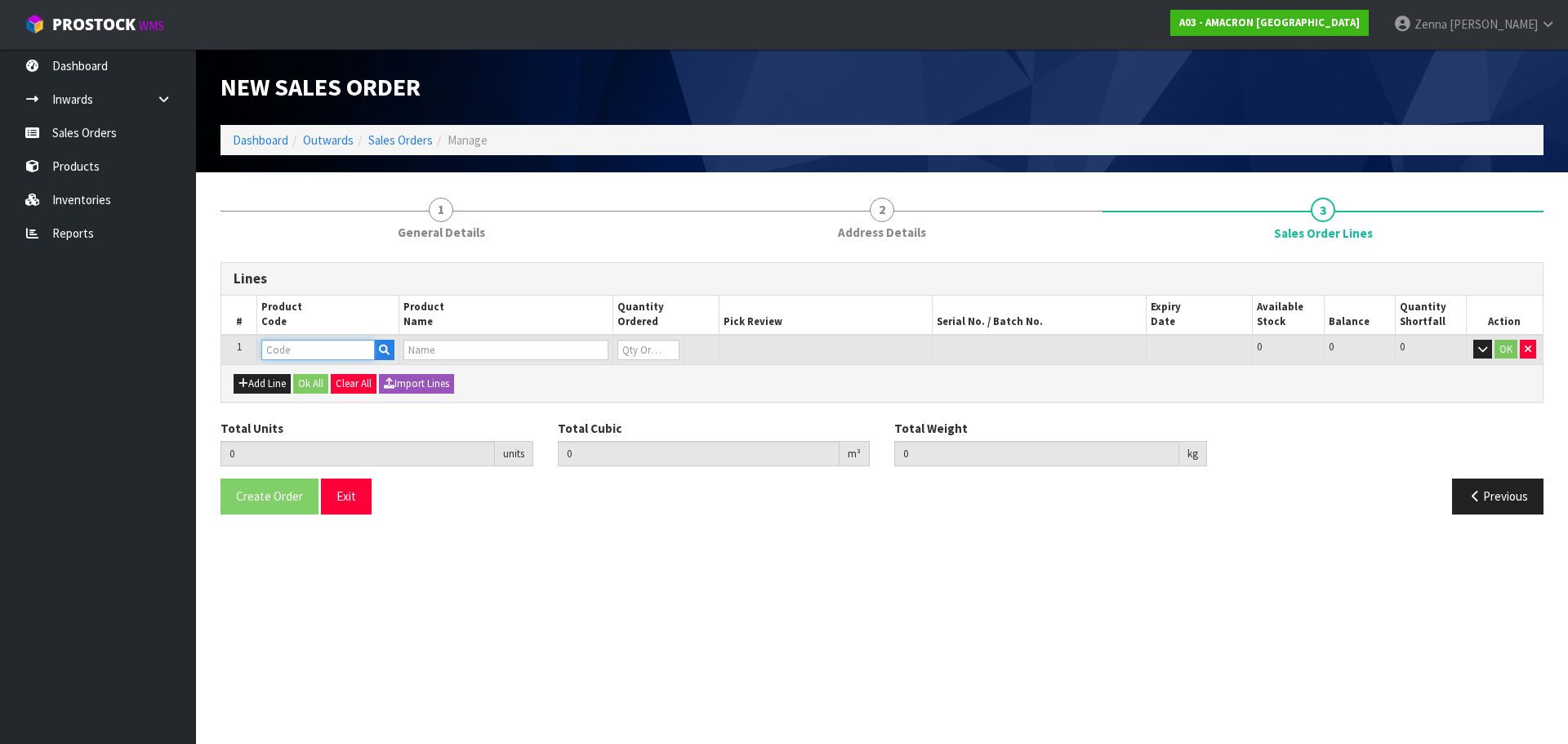
click at [288, 355] on input "text" at bounding box center [318, 350] width 113 height 21
type input "CURA"
click at [301, 382] on strong "CURA" at bounding box center [293, 377] width 30 height 16
type input "CURA01"
type input "0.000000"
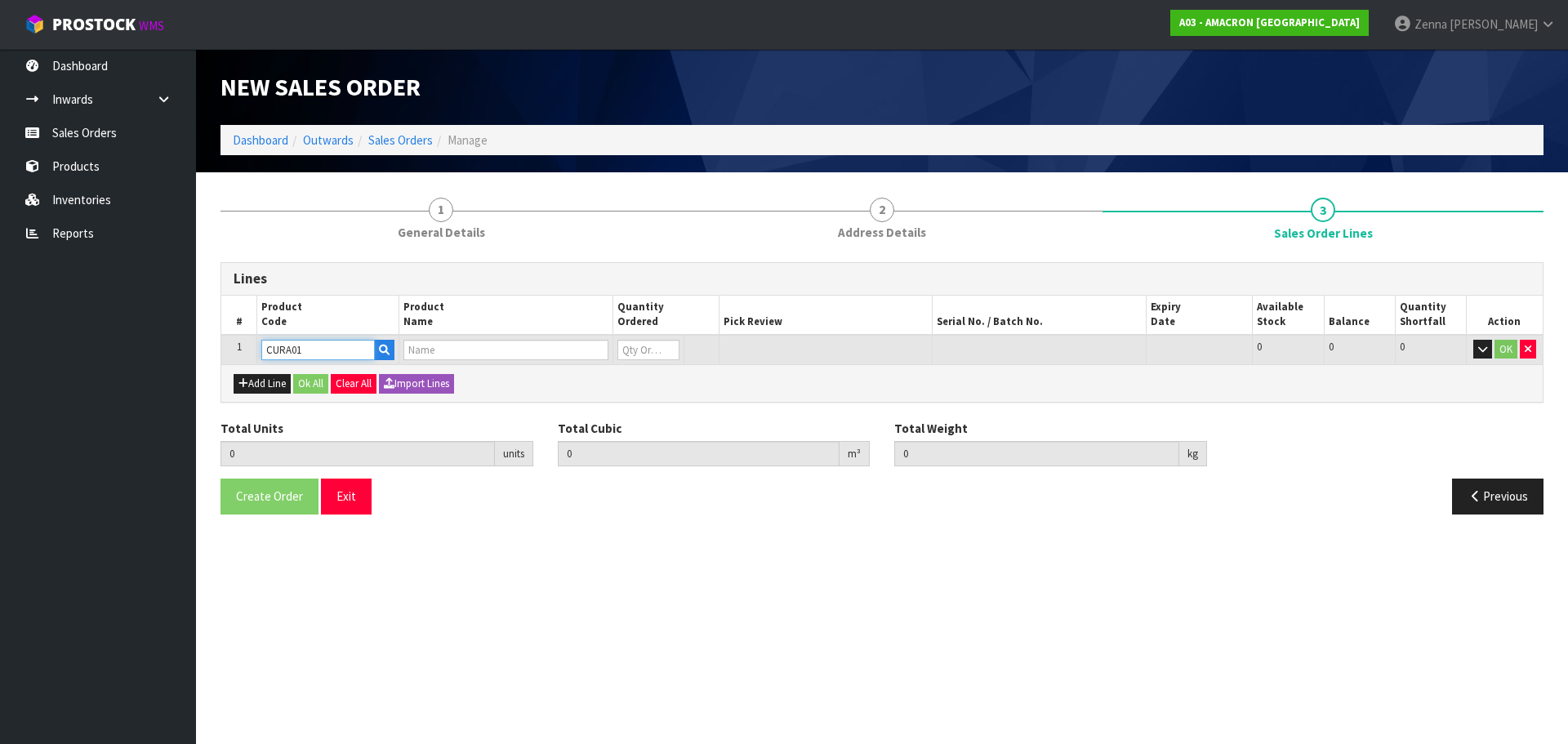
type input "0.000"
type input "CURRAGH [PERSON_NAME] OIL 4.5LTR"
type input "0"
type input "1"
type input "0.006696"
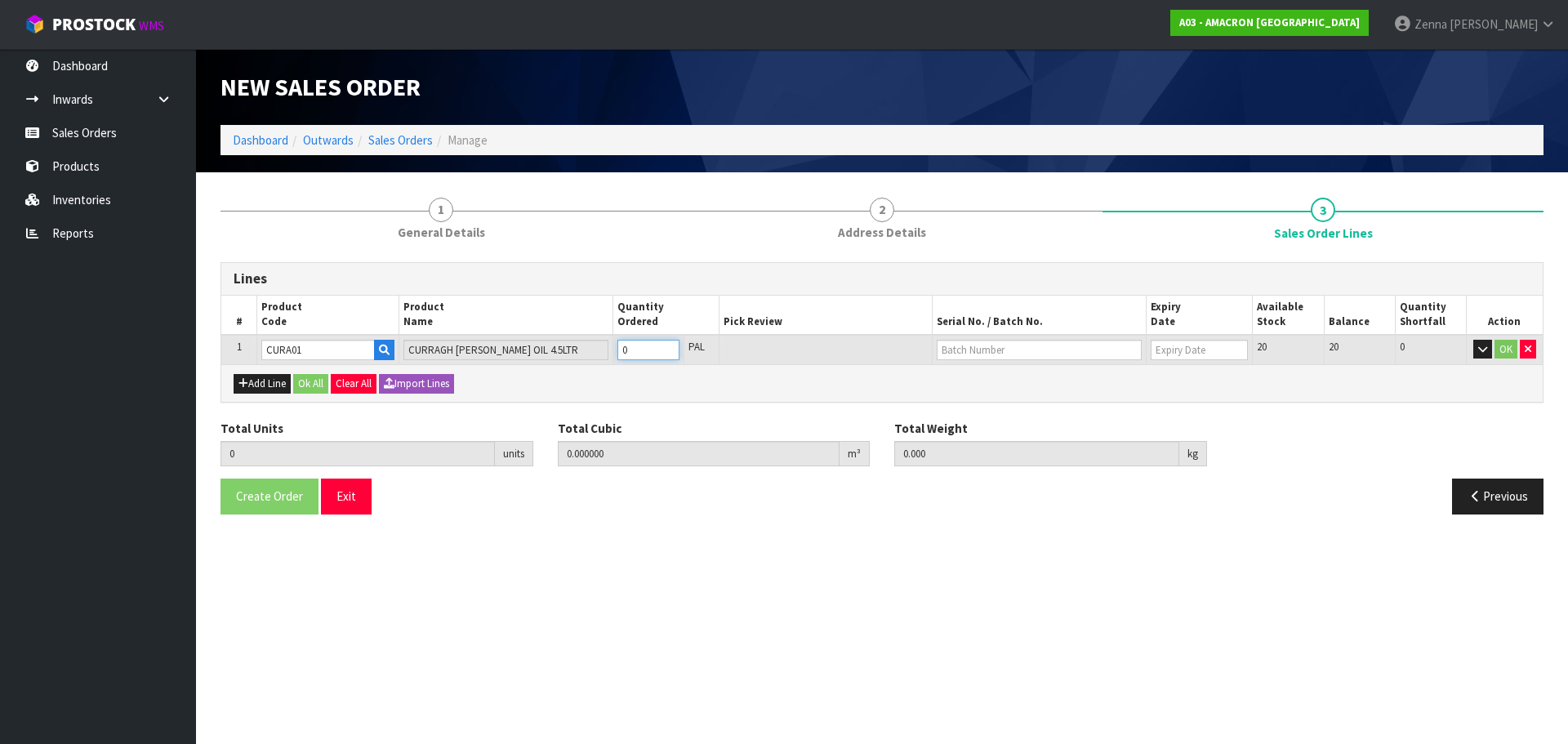
type input "4.5"
type input "1"
click at [668, 344] on input "1" at bounding box center [648, 350] width 62 height 21
click at [1079, 355] on input "text" at bounding box center [1038, 350] width 204 height 21
click at [1018, 356] on input "text" at bounding box center [1038, 350] width 204 height 21
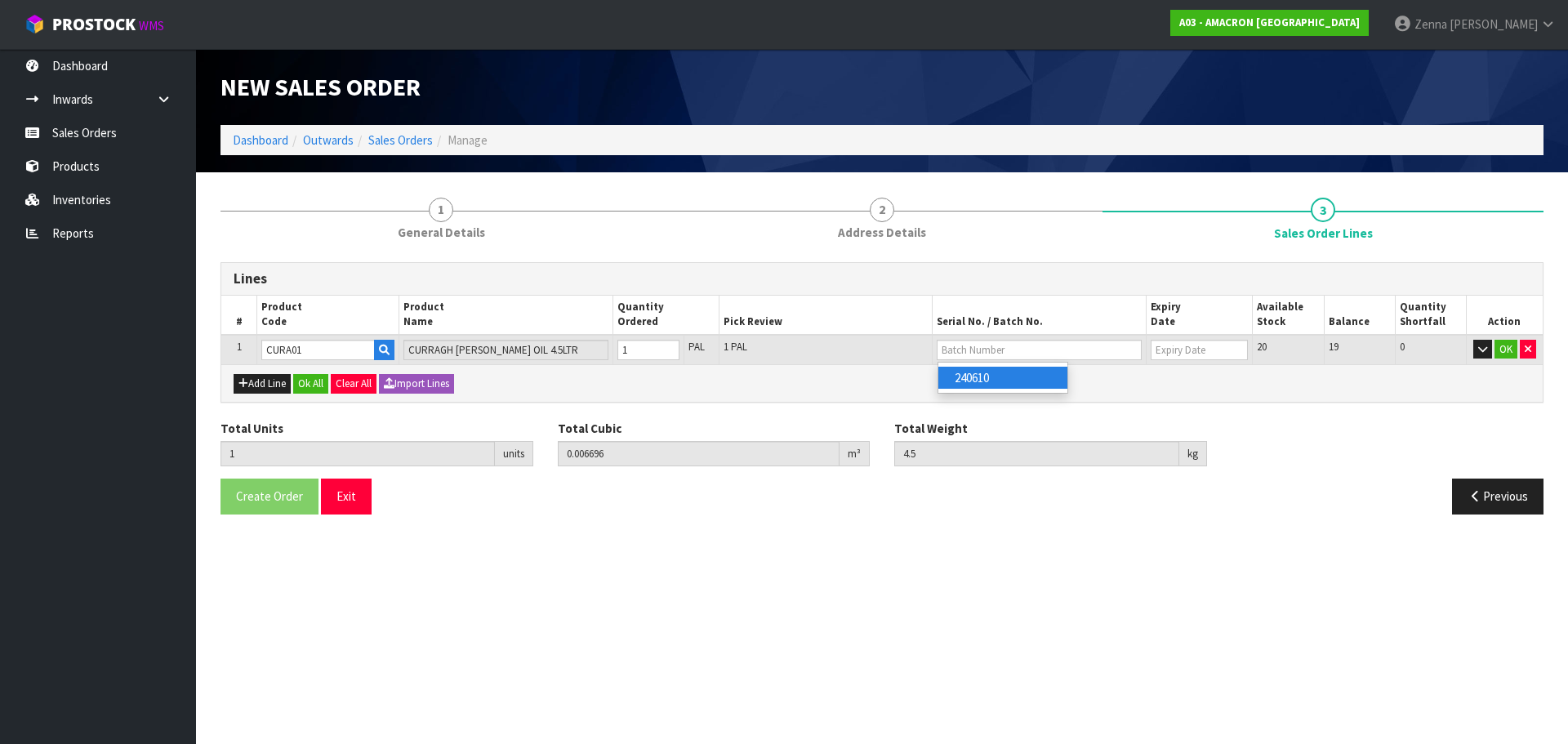
click at [1024, 380] on link "240610" at bounding box center [1002, 377] width 129 height 22
type input "240610"
type input "[DATE]"
click at [1499, 347] on button "OK" at bounding box center [1505, 350] width 22 height 20
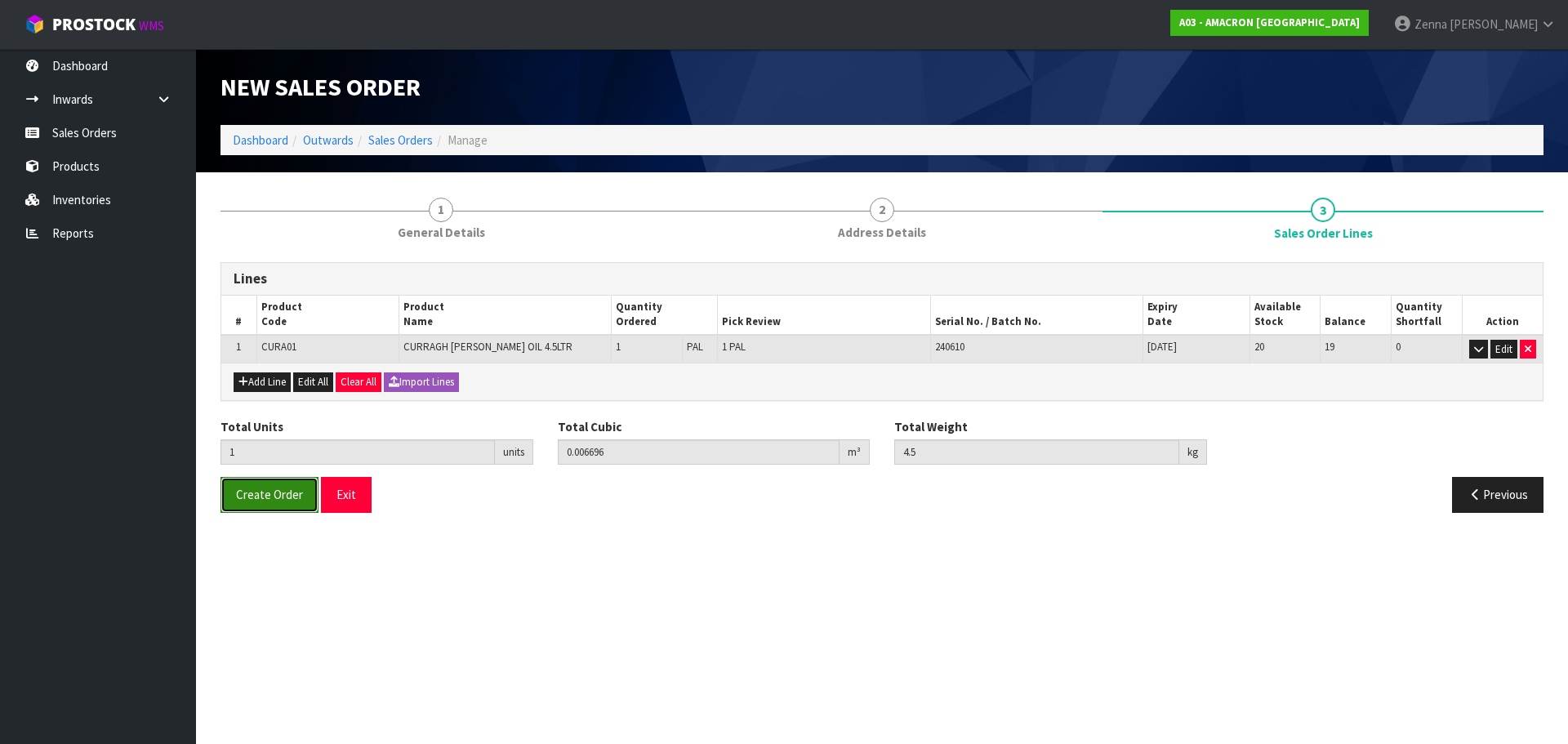
click at [242, 506] on button "Create Order" at bounding box center [270, 494] width 98 height 35
